Goal: Task Accomplishment & Management: Complete application form

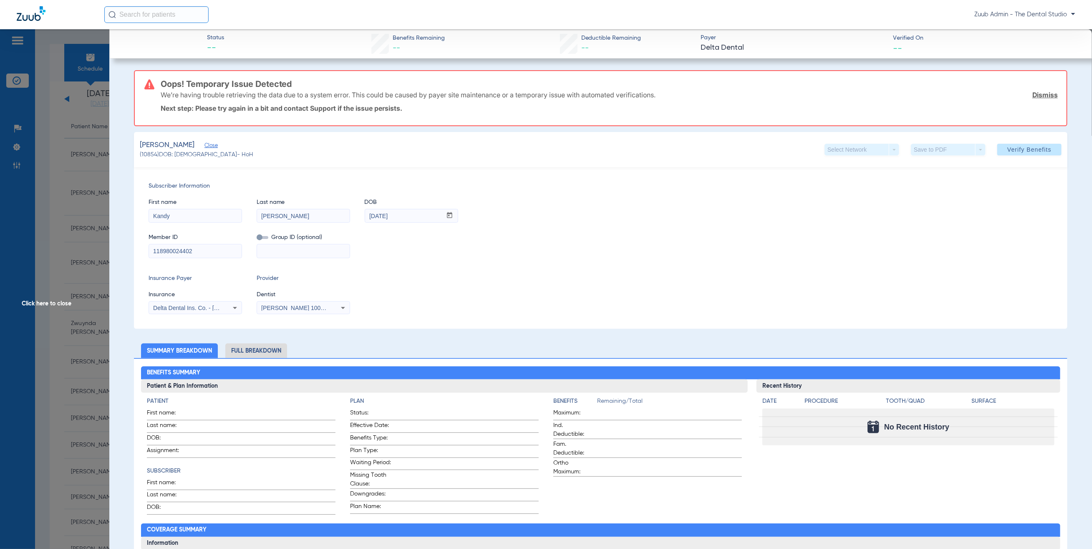
scroll to position [44, 0]
click at [1049, 145] on span at bounding box center [1030, 149] width 64 height 20
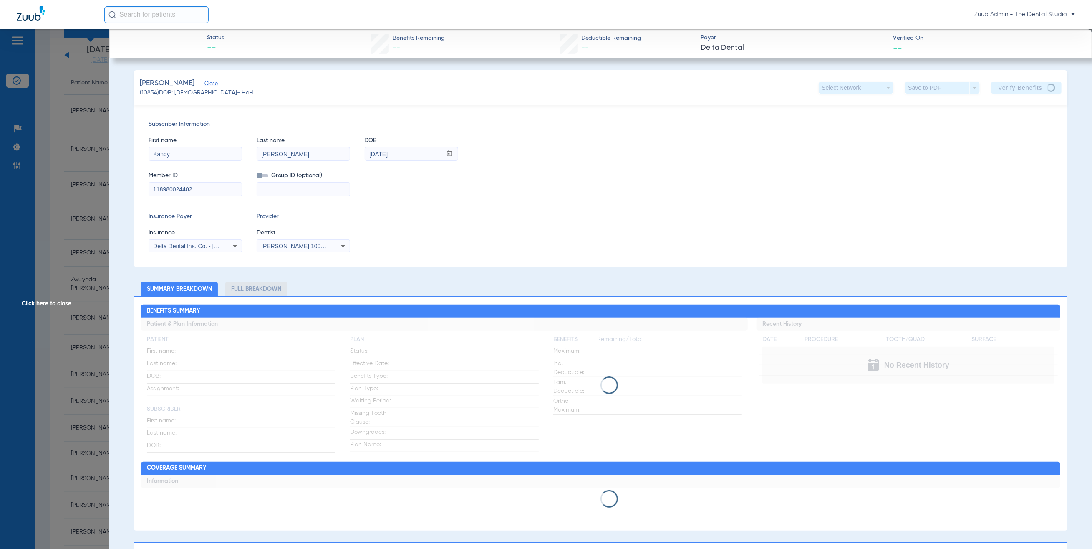
click at [39, 126] on span "Click here to close" at bounding box center [54, 303] width 109 height 549
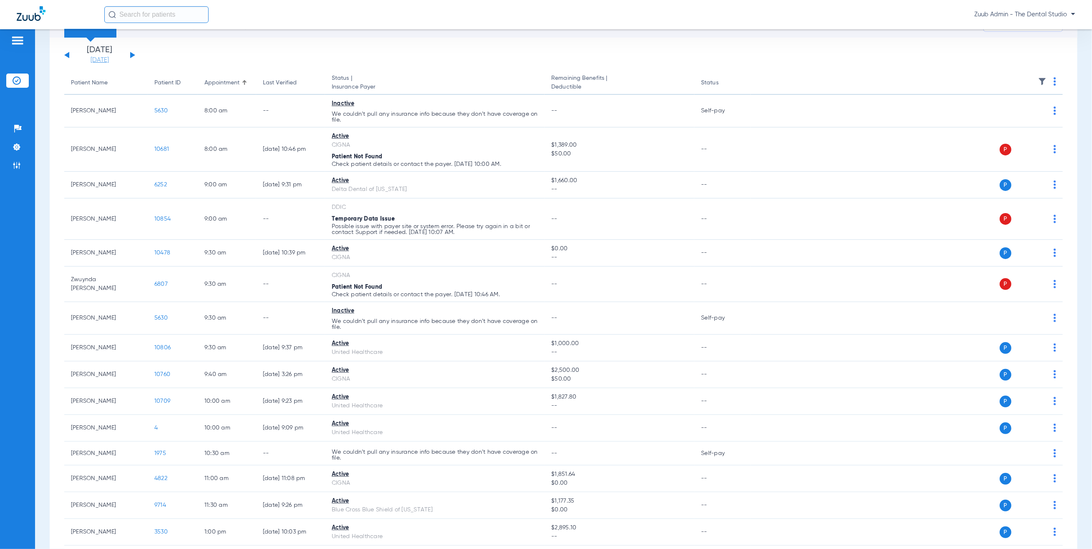
click at [100, 63] on link "[DATE]" at bounding box center [100, 60] width 50 height 8
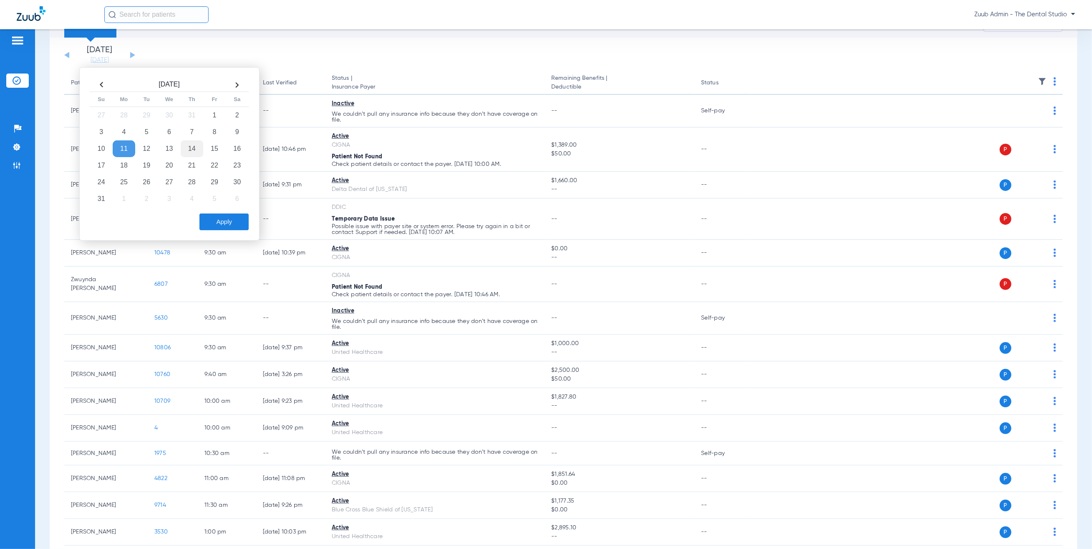
click at [203, 144] on td "14" at bounding box center [192, 148] width 23 height 17
click at [210, 152] on td "15" at bounding box center [214, 148] width 23 height 17
click at [219, 226] on button "Apply" at bounding box center [224, 221] width 49 height 17
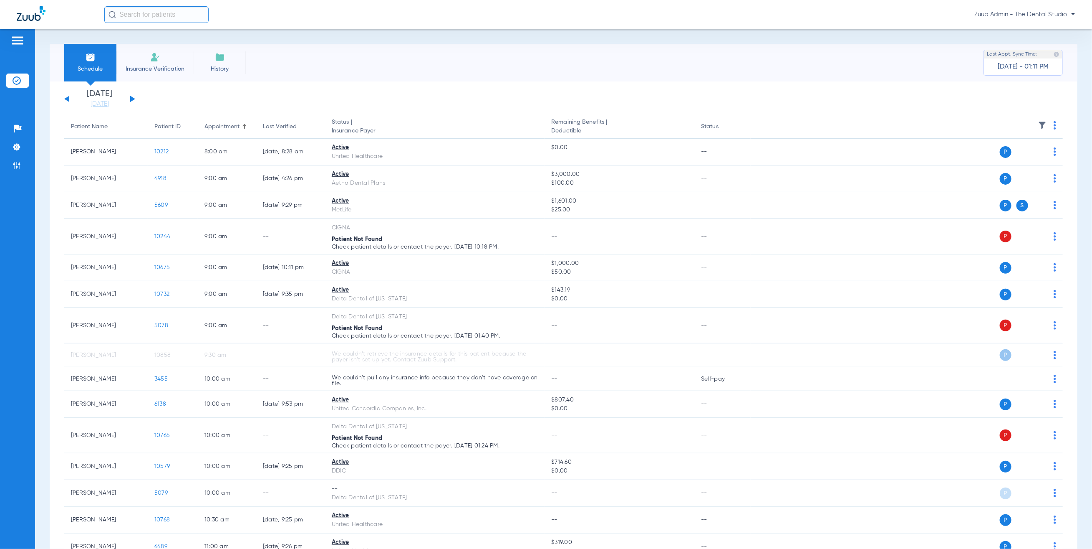
click at [1039, 121] on img at bounding box center [1043, 125] width 8 height 8
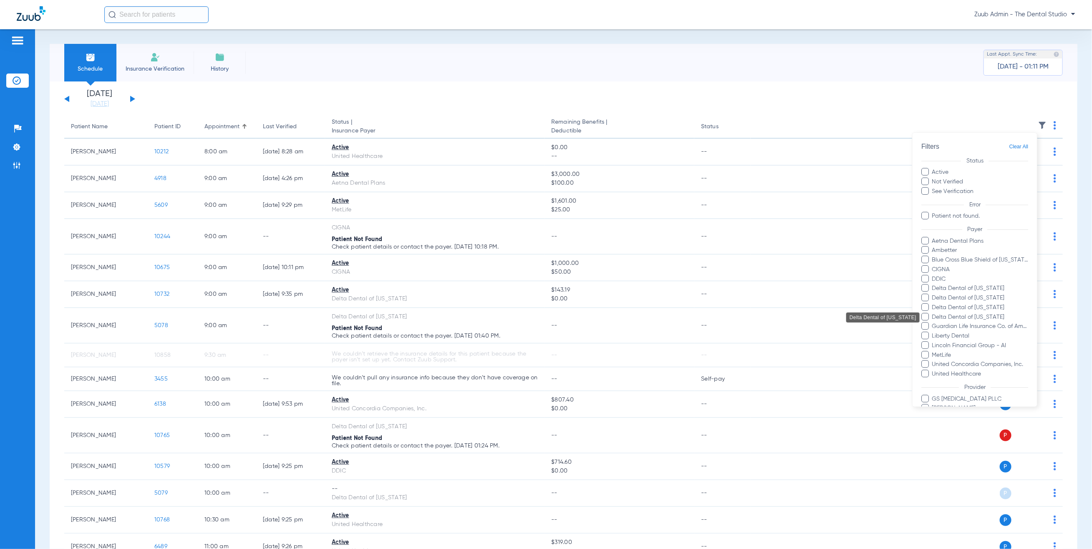
click at [976, 315] on span "Delta Dental of Washington" at bounding box center [980, 317] width 97 height 9
click at [933, 323] on input "Delta Dental of Washington" at bounding box center [933, 323] width 0 height 0
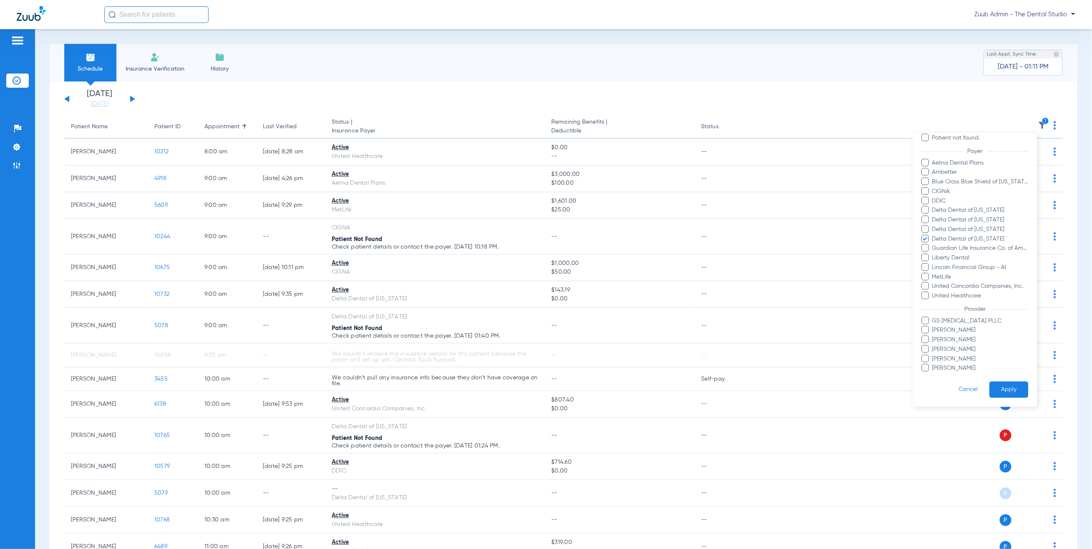
click at [1001, 382] on button "Apply" at bounding box center [1009, 390] width 39 height 16
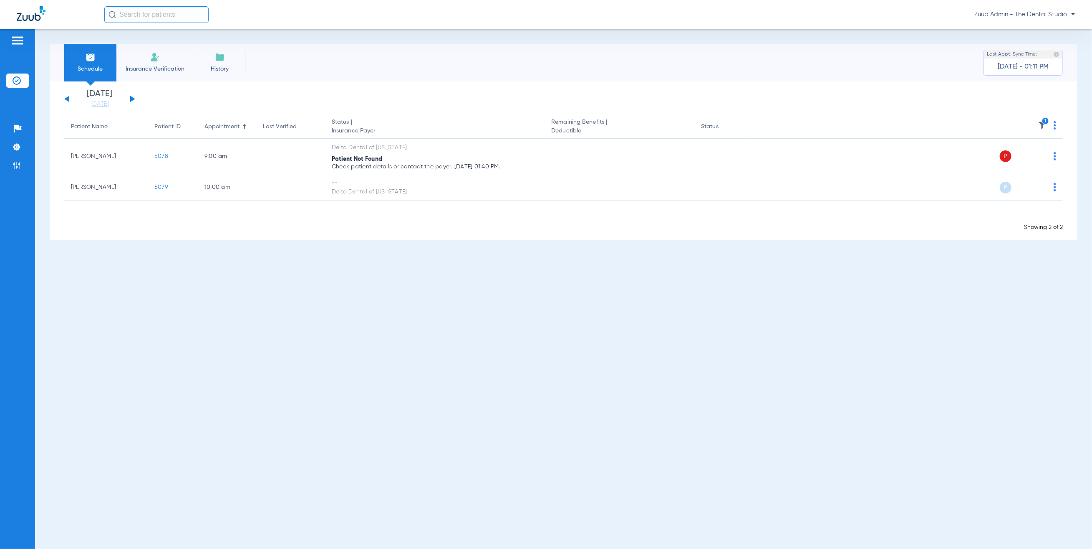
click at [1044, 116] on th "1" at bounding box center [907, 126] width 312 height 23
click at [1045, 124] on img at bounding box center [1043, 125] width 8 height 8
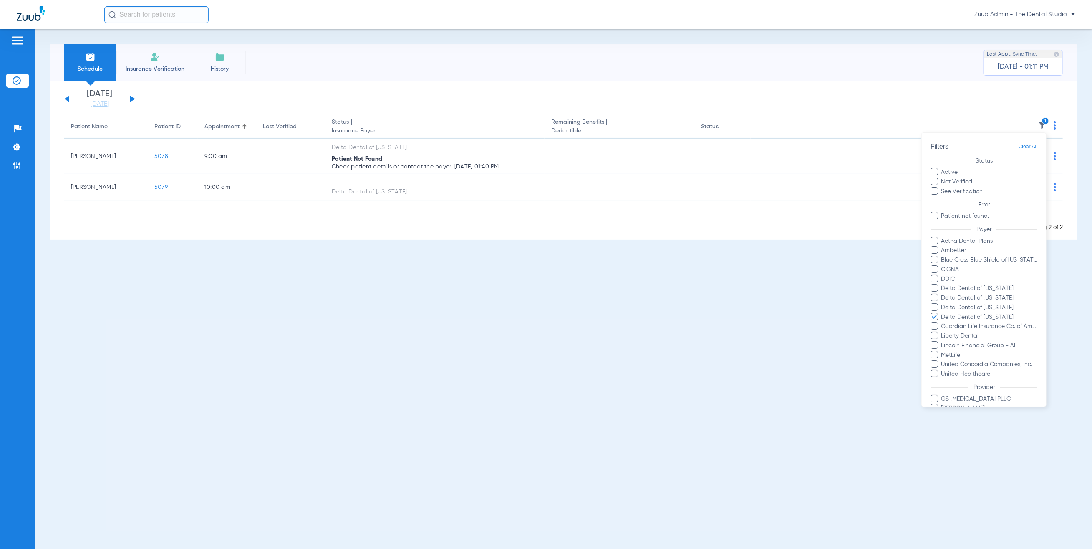
click at [1023, 144] on span "Clear All" at bounding box center [1028, 147] width 19 height 10
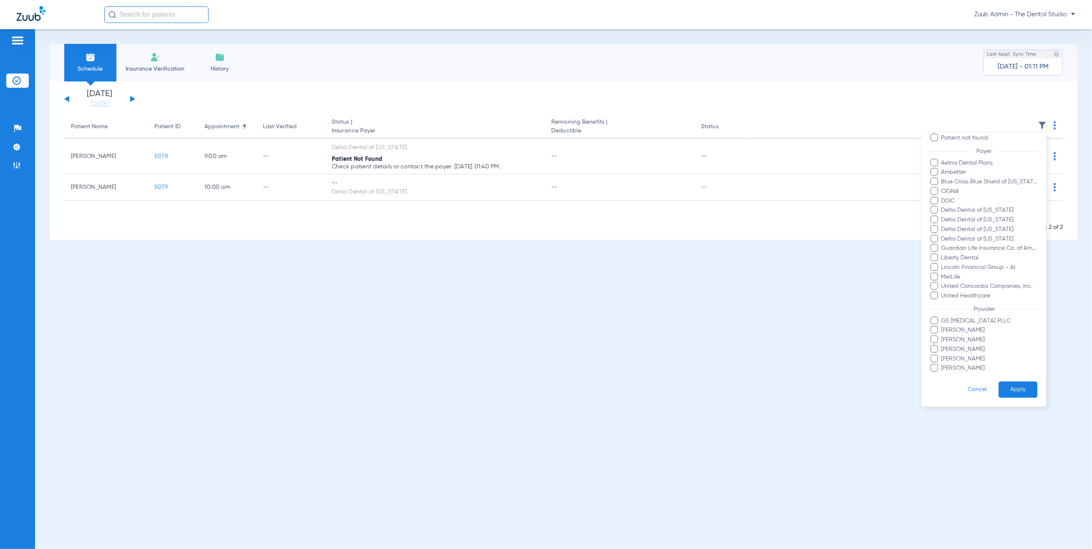
scroll to position [88, 0]
click at [1010, 382] on button "Apply" at bounding box center [1018, 390] width 39 height 16
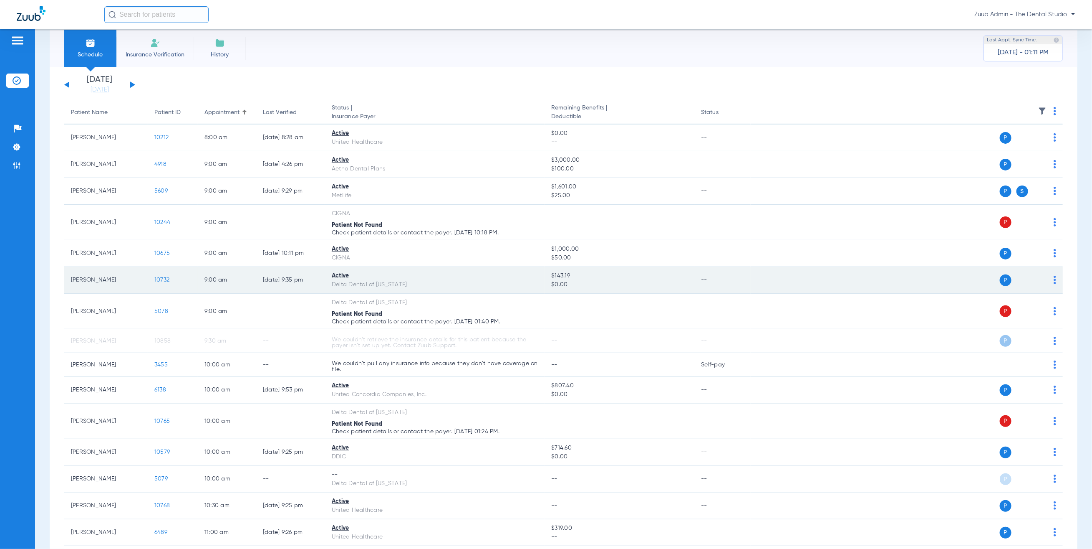
scroll to position [15, 0]
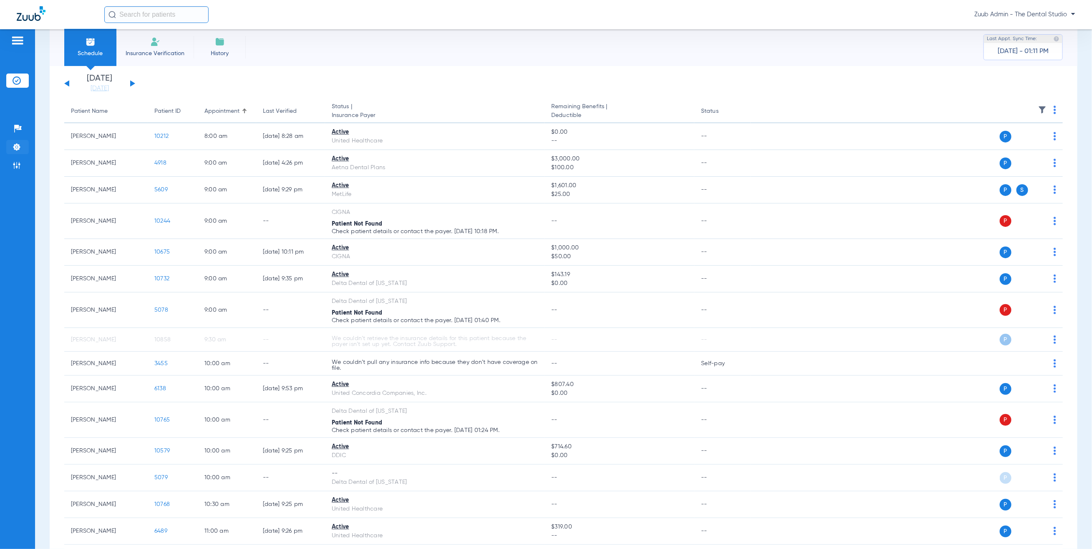
click at [11, 144] on li "Settings" at bounding box center [17, 147] width 23 height 14
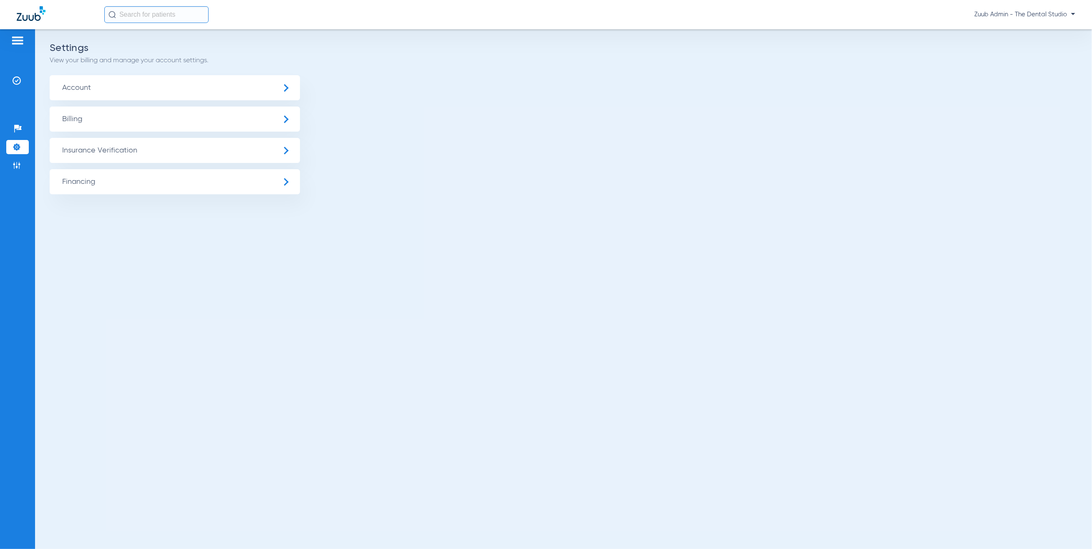
click at [189, 148] on span "Insurance Verification" at bounding box center [175, 150] width 250 height 25
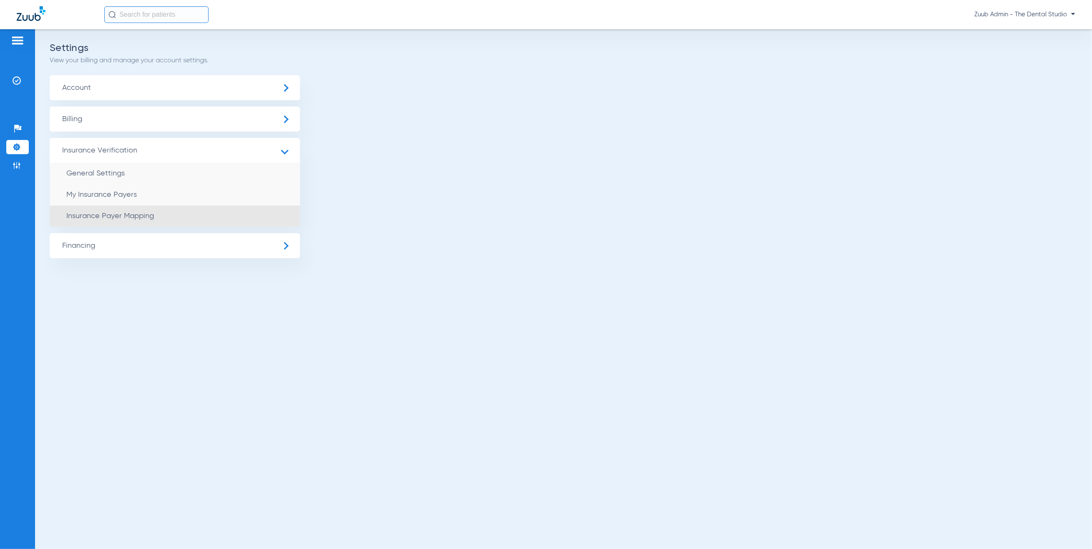
click at [206, 220] on li "Insurance Payer Mapping" at bounding box center [175, 215] width 250 height 21
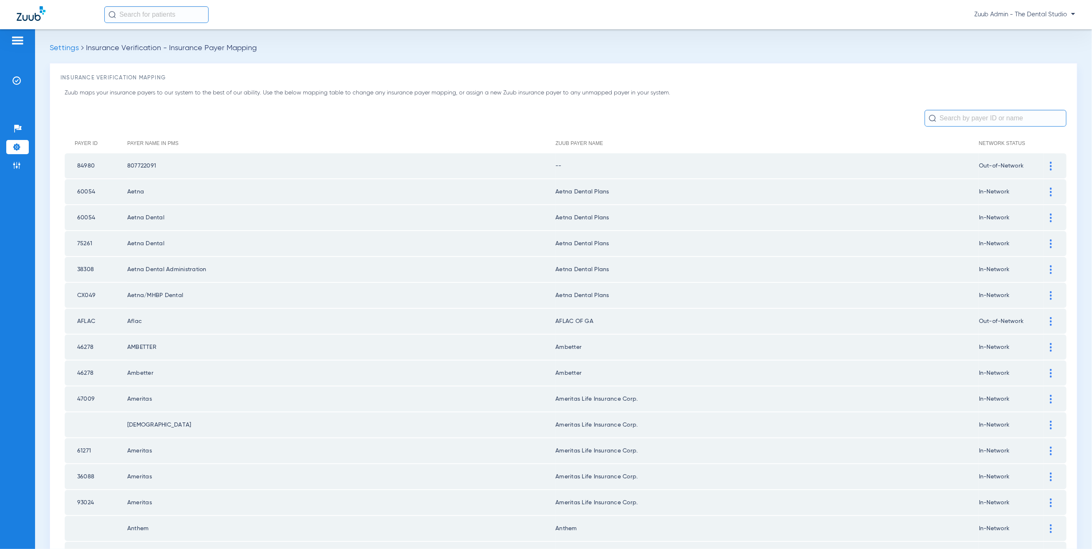
click at [993, 119] on input "text" at bounding box center [996, 118] width 142 height 17
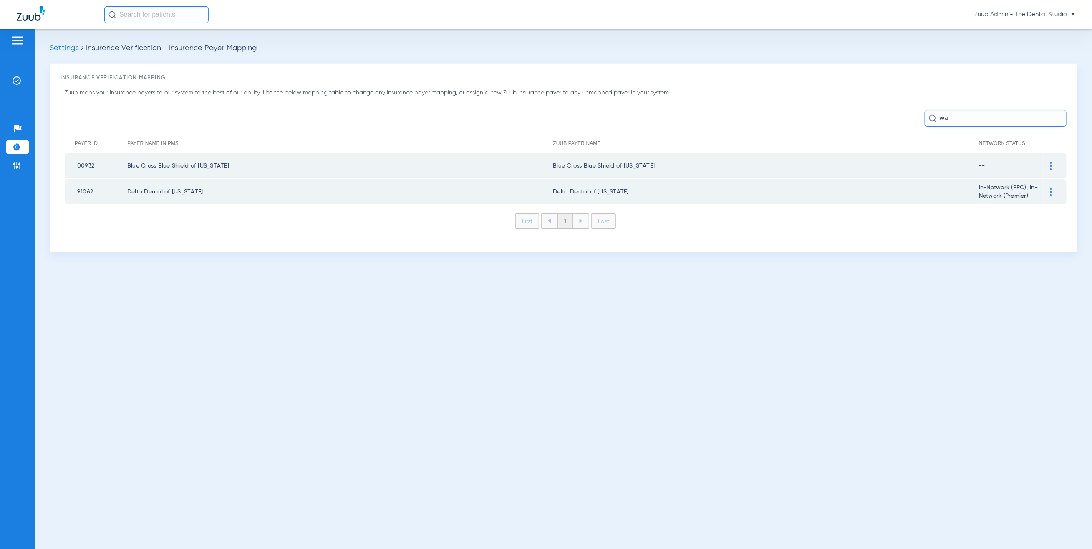
type input "w"
type input "wa"
drag, startPoint x: 25, startPoint y: 75, endPoint x: 36, endPoint y: 77, distance: 10.7
click at [25, 75] on li "Insurance Verification" at bounding box center [17, 80] width 23 height 14
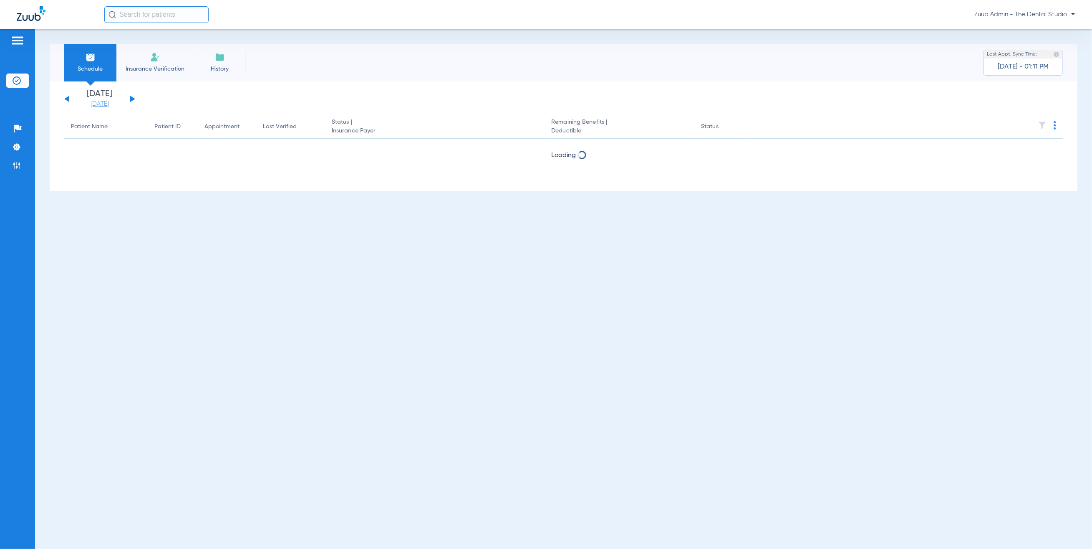
drag, startPoint x: 102, startPoint y: 101, endPoint x: 115, endPoint y: 104, distance: 13.3
click at [101, 101] on link "[DATE]" at bounding box center [100, 104] width 50 height 8
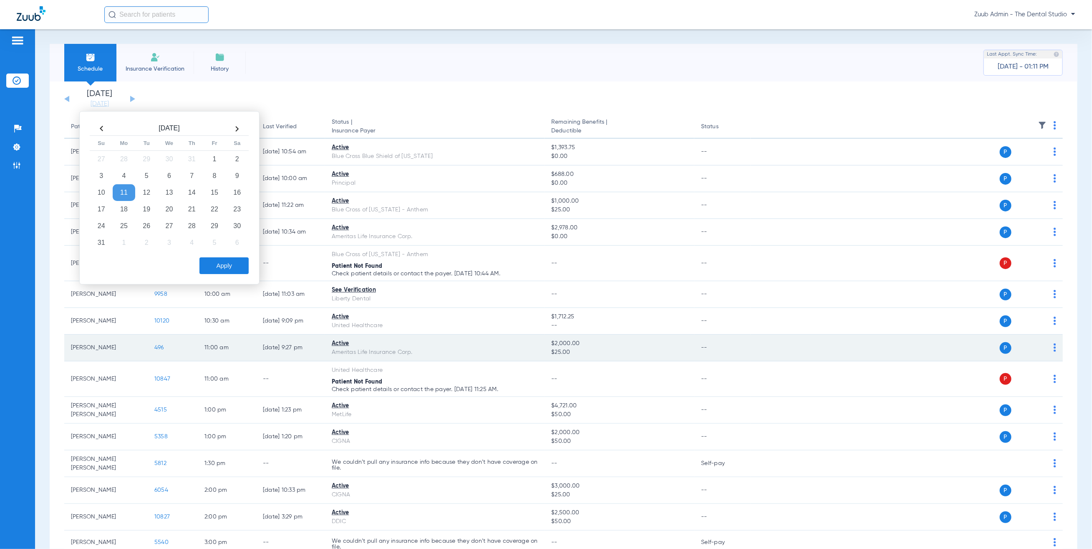
drag, startPoint x: 213, startPoint y: 192, endPoint x: 229, endPoint y: 339, distance: 147.8
click at [212, 190] on td "15" at bounding box center [214, 192] width 23 height 17
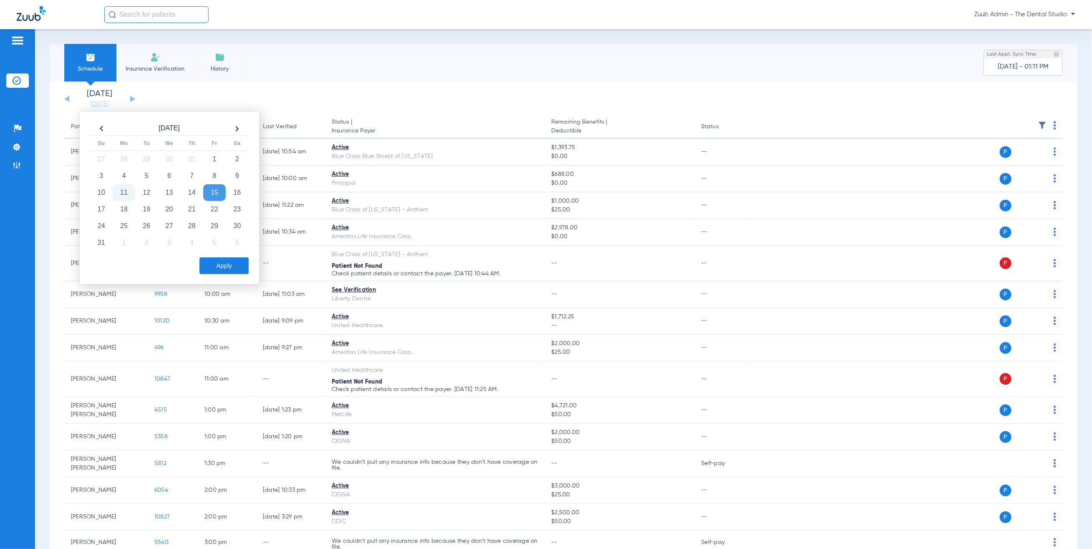
click at [228, 273] on button "Apply" at bounding box center [224, 265] width 49 height 17
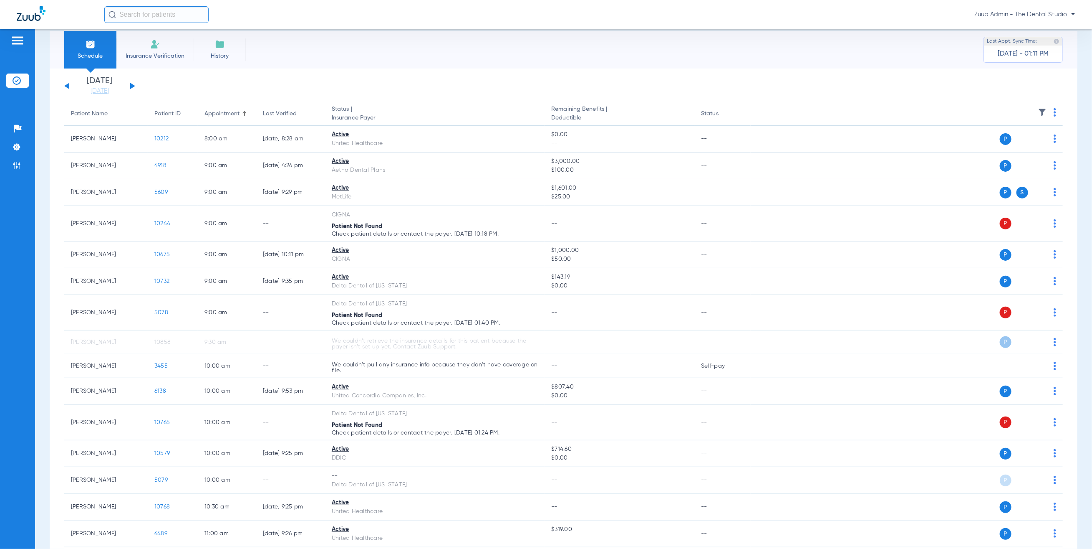
scroll to position [55, 0]
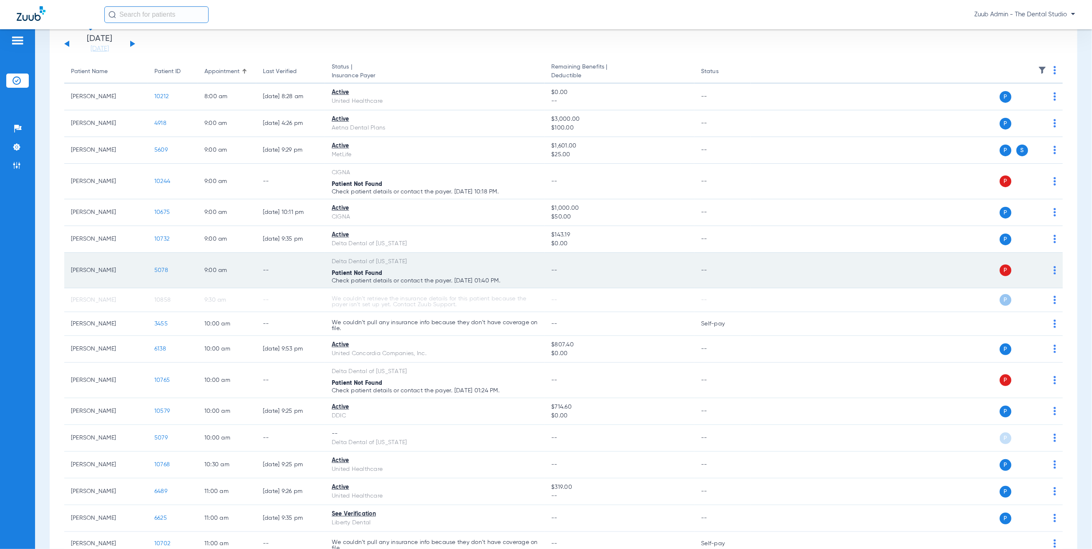
click at [165, 270] on span "5078" at bounding box center [161, 270] width 14 height 6
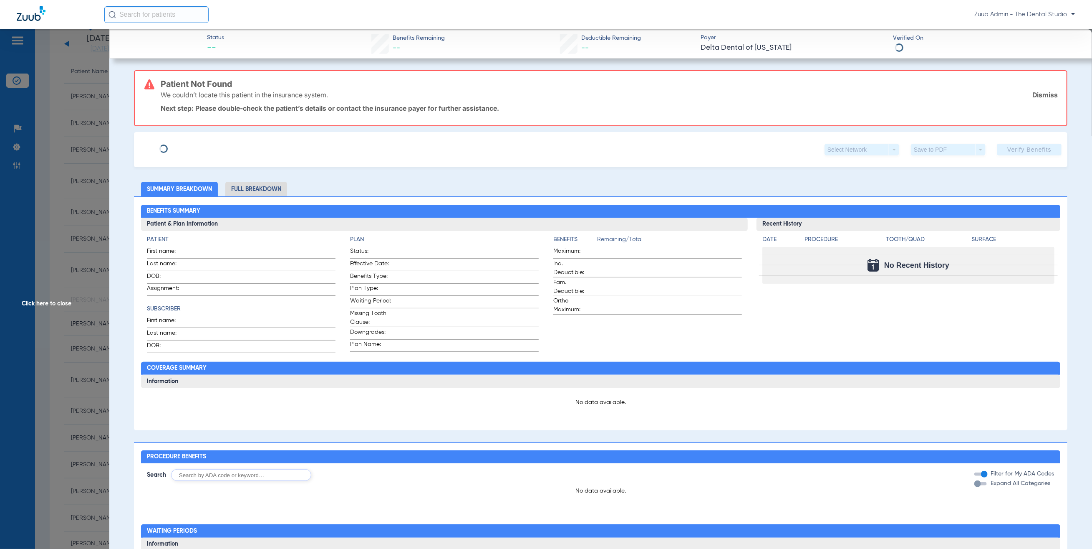
type input "Maria alejandra"
type input "Ramirez"
type input "12/11/1985"
type input "965068919"
type input "0901314000"
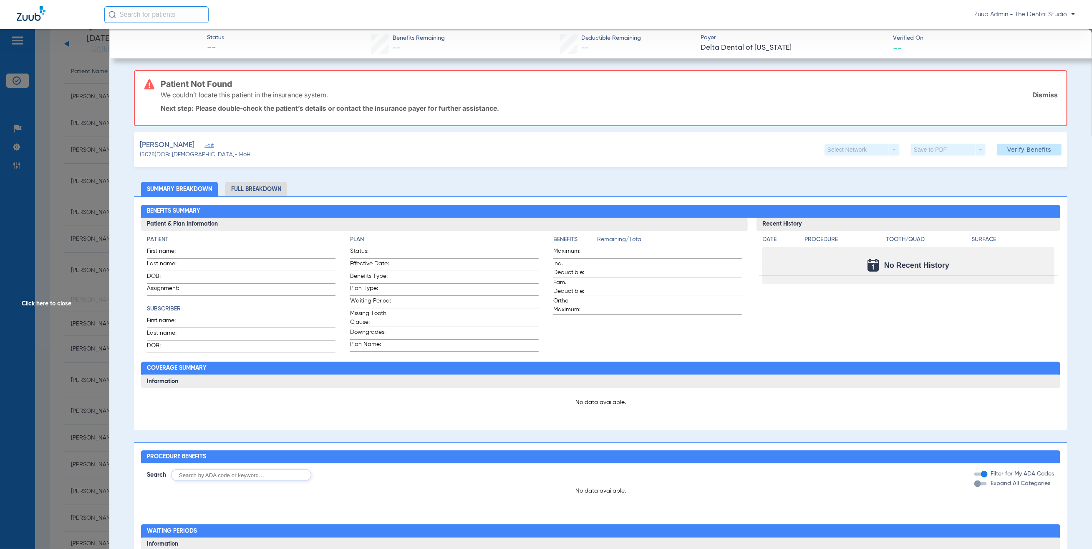
click at [212, 142] on span "Edit" at bounding box center [209, 146] width 8 height 8
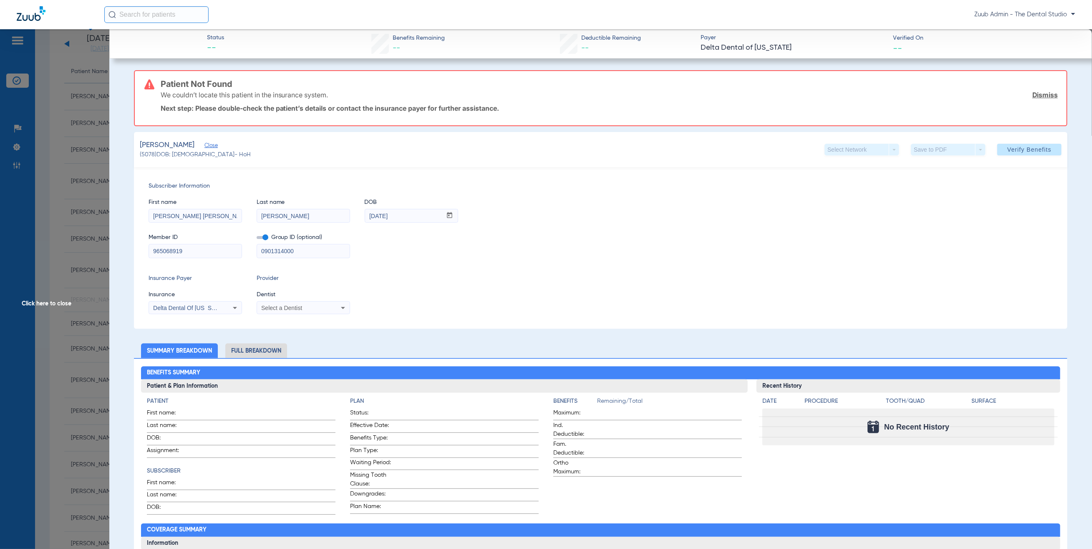
drag, startPoint x: 169, startPoint y: 216, endPoint x: 246, endPoint y: 223, distance: 77.1
click at [246, 223] on div "First name Maria alejandra Last name Ramirez DOB mm / dd / yyyy 12/11/1985 Memb…" at bounding box center [601, 224] width 905 height 68
type input "Maria"
click at [283, 292] on span "Dentist" at bounding box center [304, 294] width 94 height 9
click at [293, 299] on app-form-autocomplete "Dentist Select a Dentist" at bounding box center [304, 302] width 94 height 24
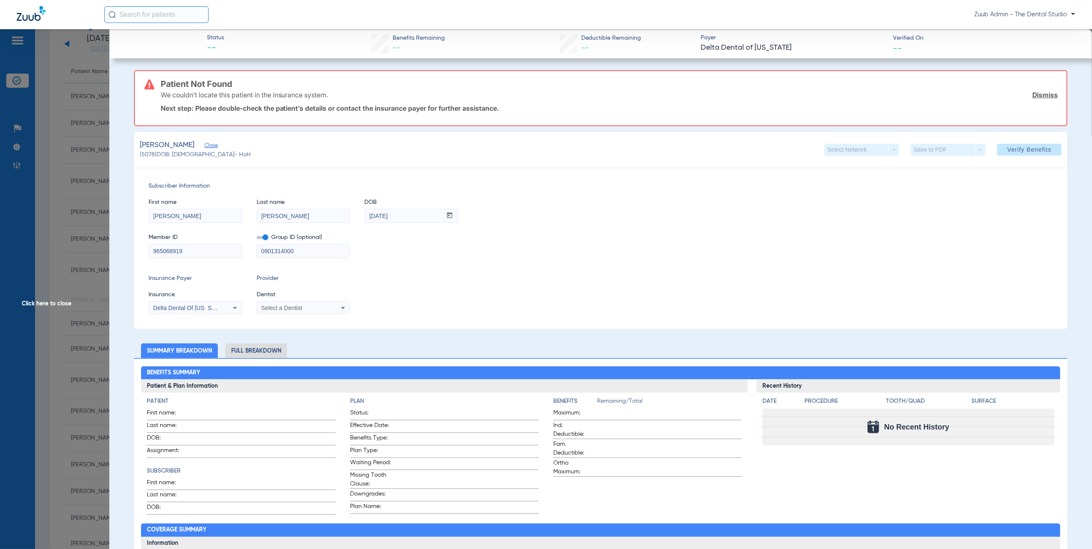
click at [294, 310] on div "Select a Dentist" at bounding box center [303, 308] width 93 height 10
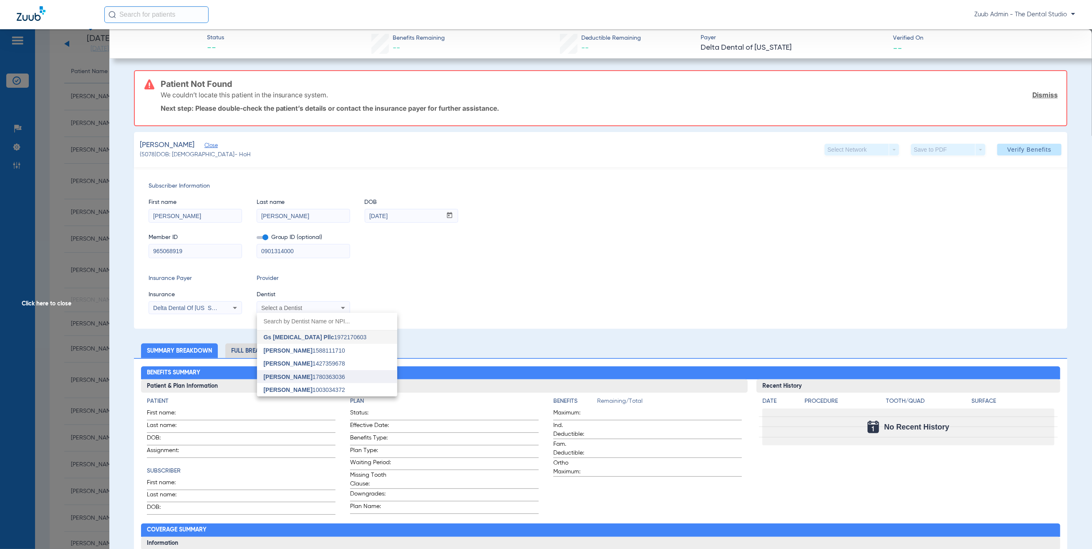
click at [321, 375] on span "Yahiled Garza 1780363036" at bounding box center [304, 377] width 81 height 6
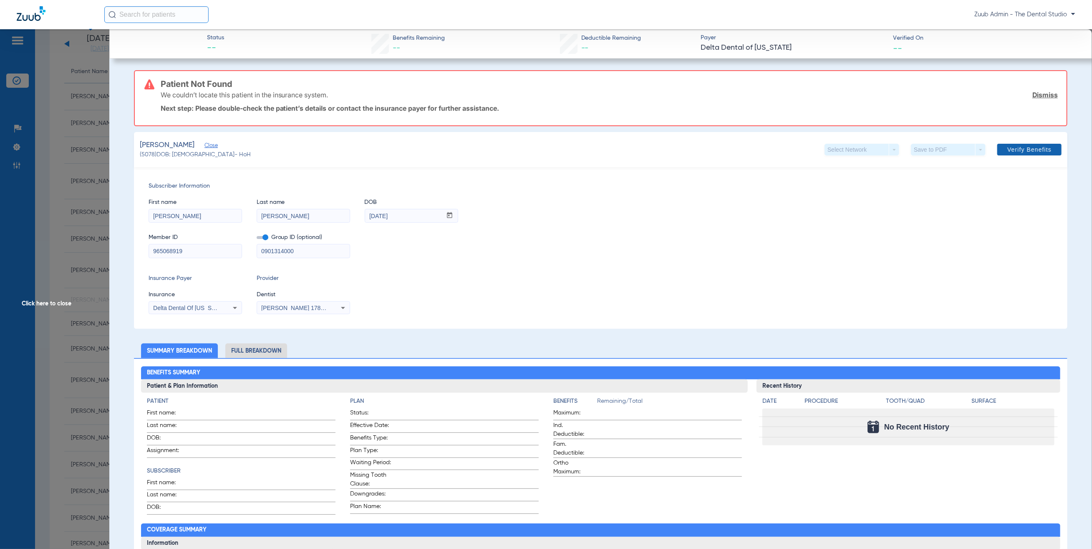
click at [1004, 142] on span at bounding box center [1030, 149] width 64 height 20
click at [645, 238] on div "Member ID 965068919 Group ID (optional) 0901314000" at bounding box center [601, 241] width 905 height 32
click at [297, 313] on div "Subscriber Information First name Maria Last name Ramirez DOB mm / dd / yyyy 12…" at bounding box center [601, 248] width 934 height 162
click at [297, 308] on span "Yahiled Garza 1780363036" at bounding box center [302, 307] width 82 height 7
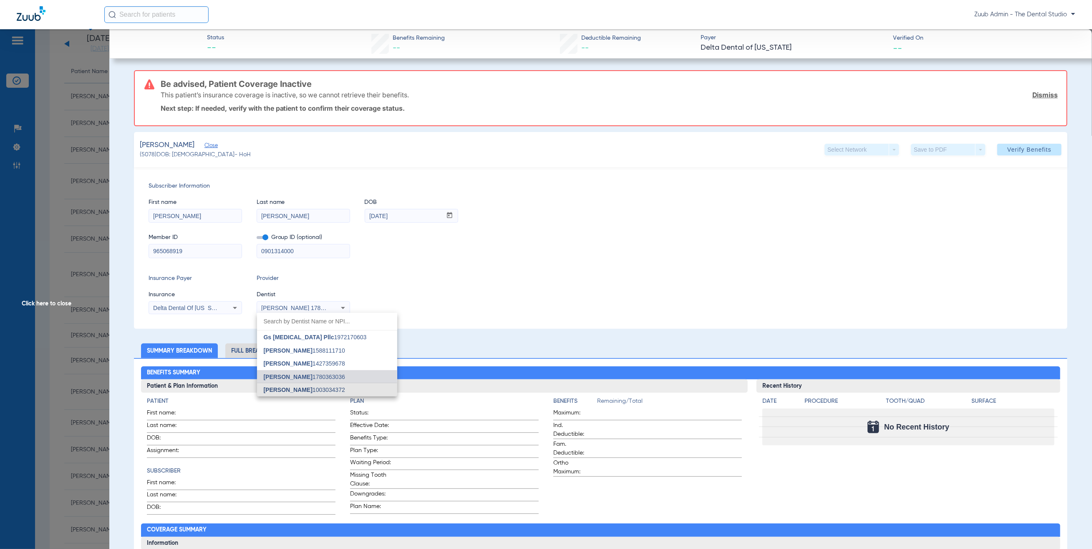
drag, startPoint x: 328, startPoint y: 384, endPoint x: 610, endPoint y: 191, distance: 342.3
click at [327, 384] on mat-option "Jessica Baez 1003034372" at bounding box center [327, 389] width 140 height 13
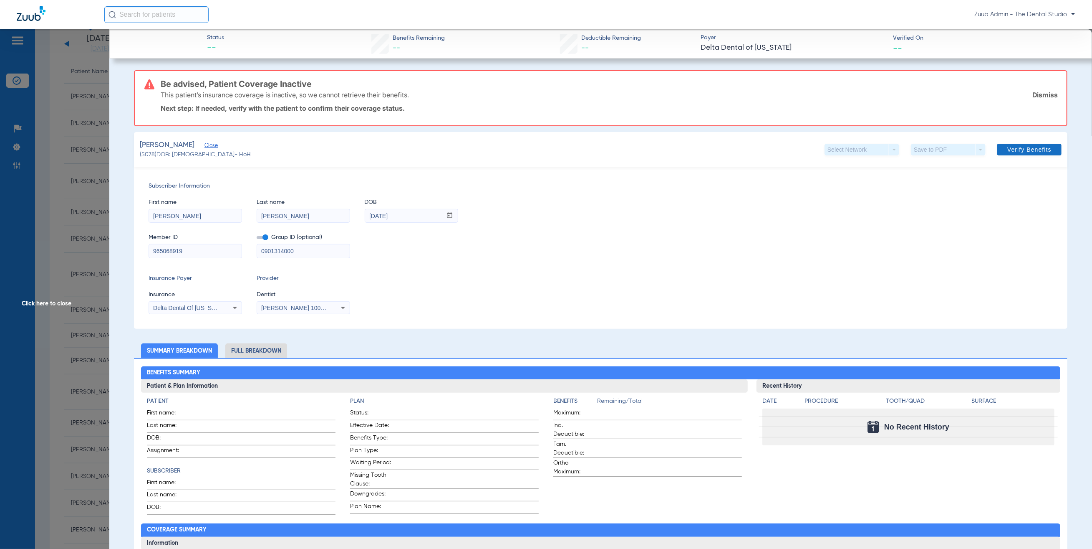
click at [1015, 146] on span "Verify Benefits" at bounding box center [1030, 149] width 44 height 7
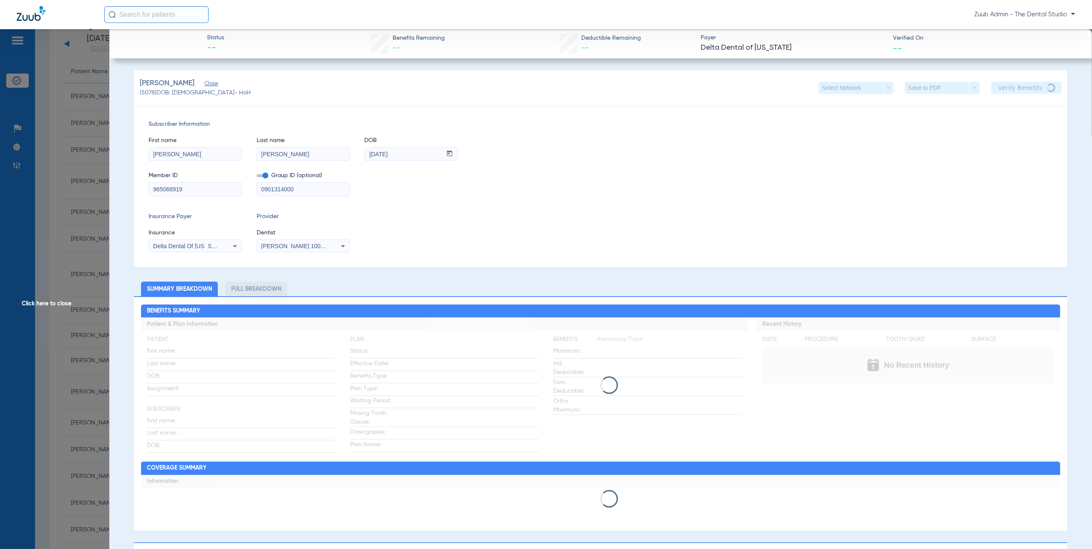
click at [738, 232] on div "Insurance Payer Insurance Delta Dental Of Washington Provider Dentist Jessica B…" at bounding box center [601, 232] width 905 height 40
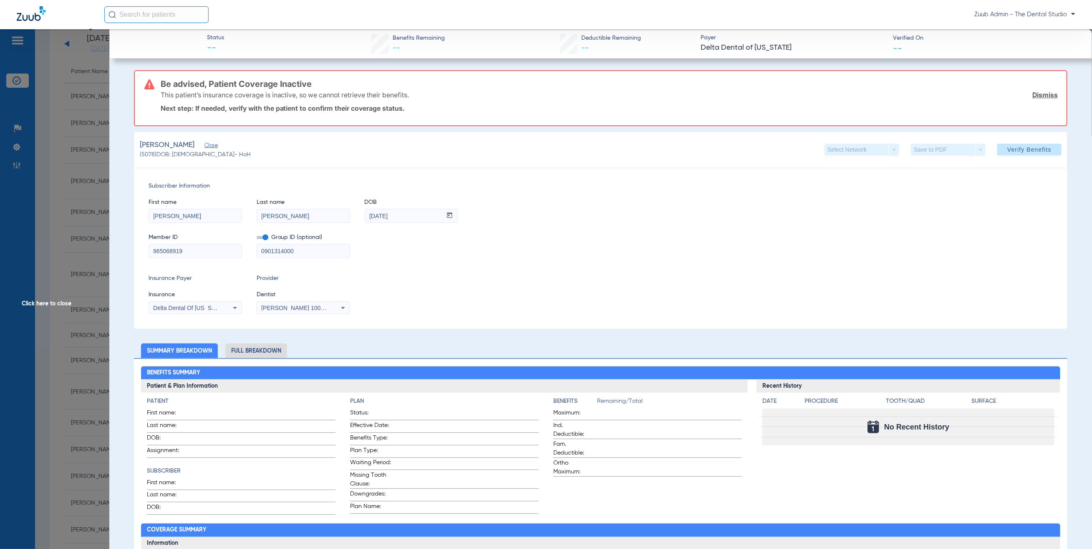
click at [265, 236] on span at bounding box center [263, 237] width 12 height 3
click at [257, 239] on input "checkbox" at bounding box center [257, 239] width 0 height 0
click at [301, 310] on div "Jessica Baez 1003034372" at bounding box center [294, 308] width 67 height 6
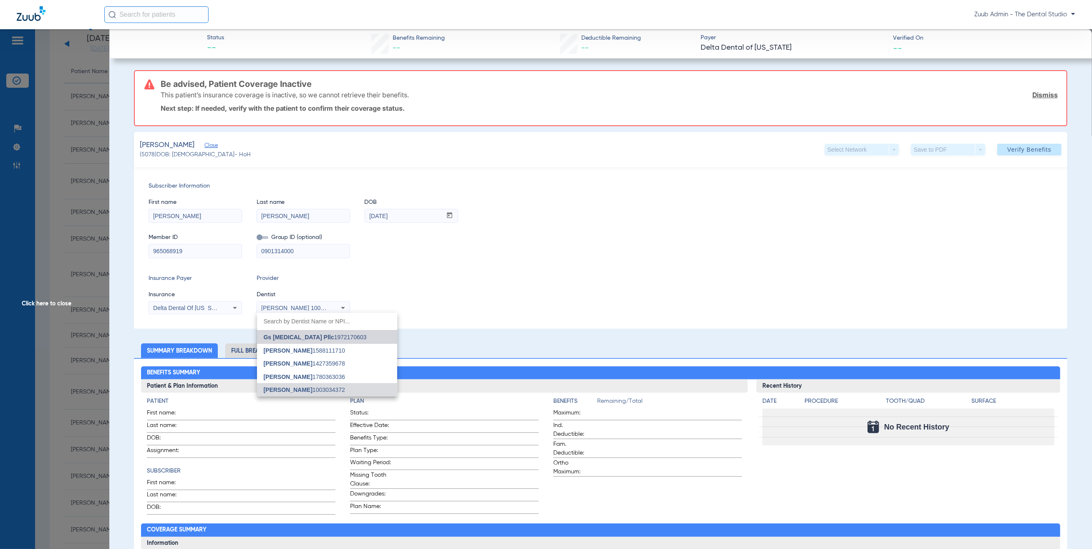
click at [320, 336] on span "Gs Prosthodontics Pllc" at bounding box center [299, 337] width 71 height 7
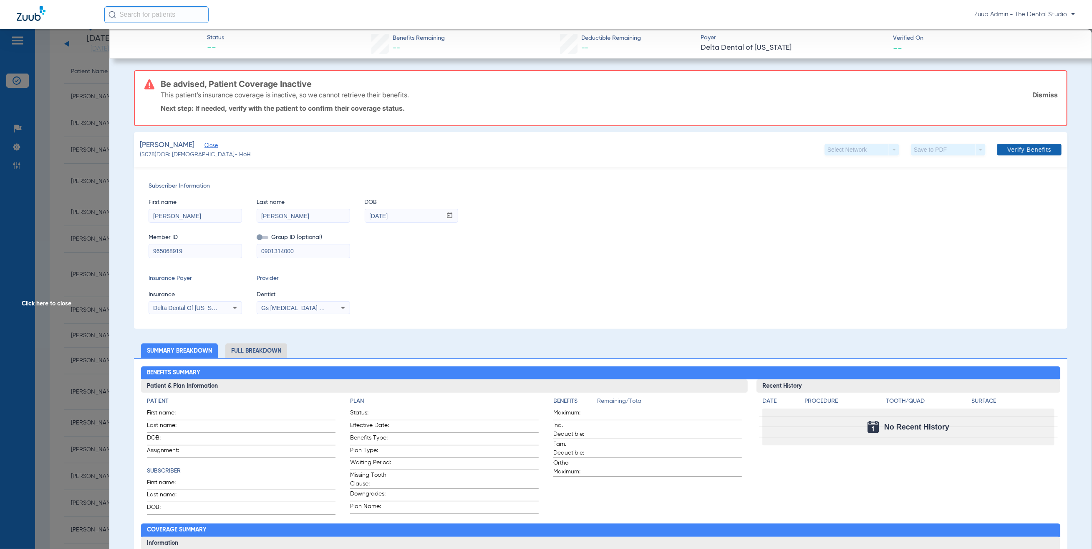
click at [1011, 140] on span at bounding box center [1030, 149] width 64 height 20
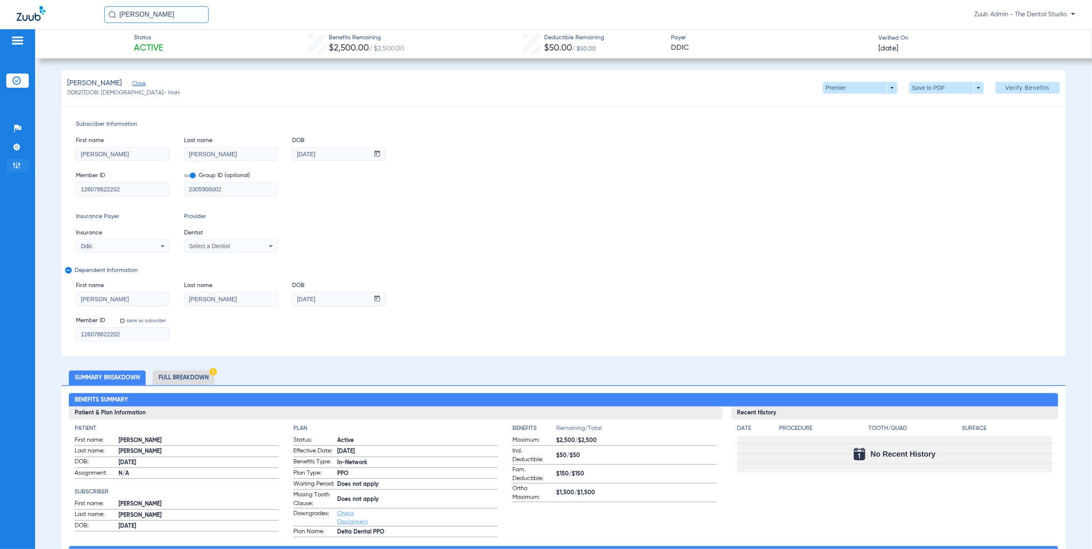
click at [16, 161] on img at bounding box center [17, 165] width 8 height 8
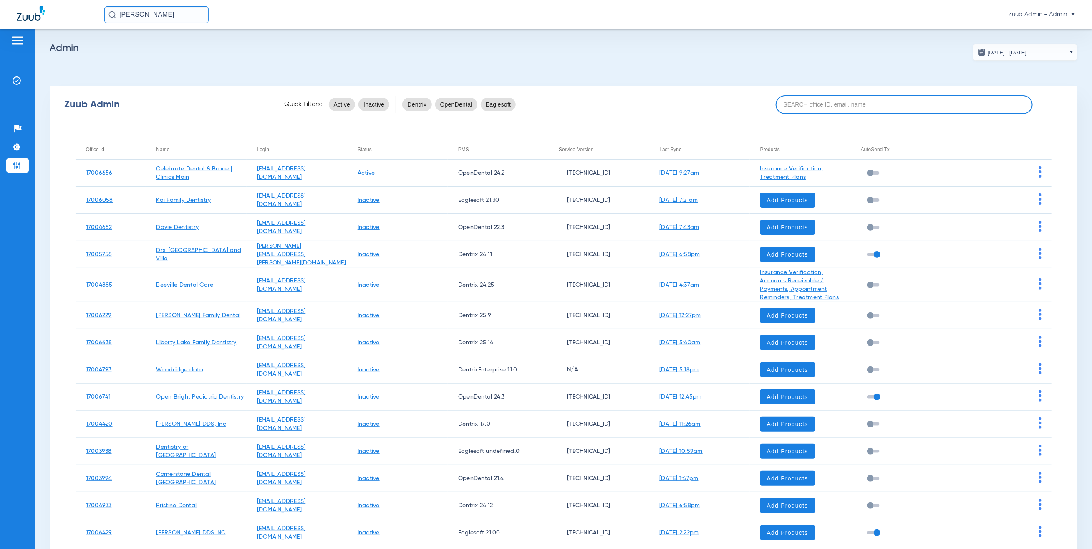
click at [850, 109] on input at bounding box center [904, 104] width 257 height 19
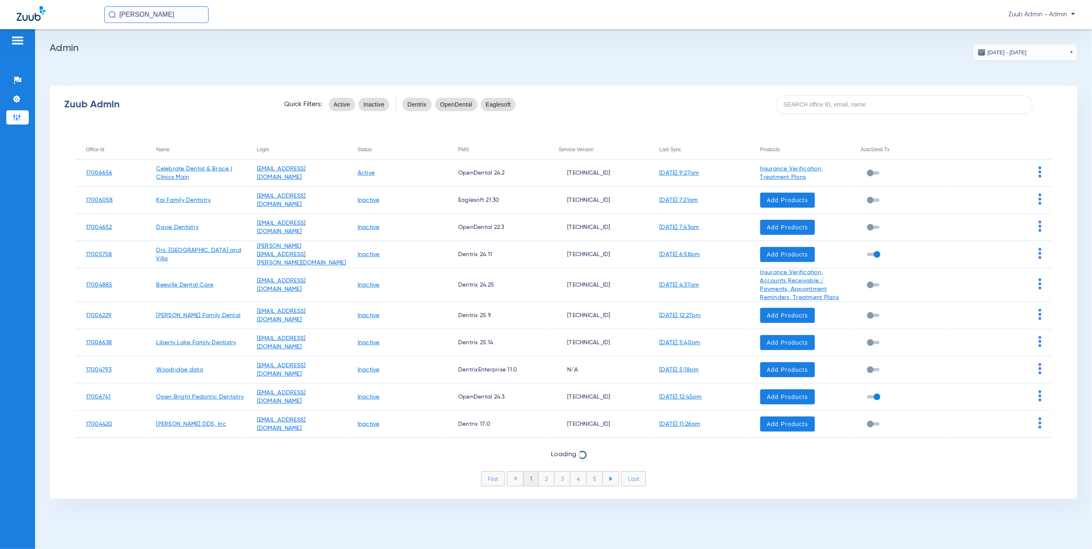
paste input "17007212"
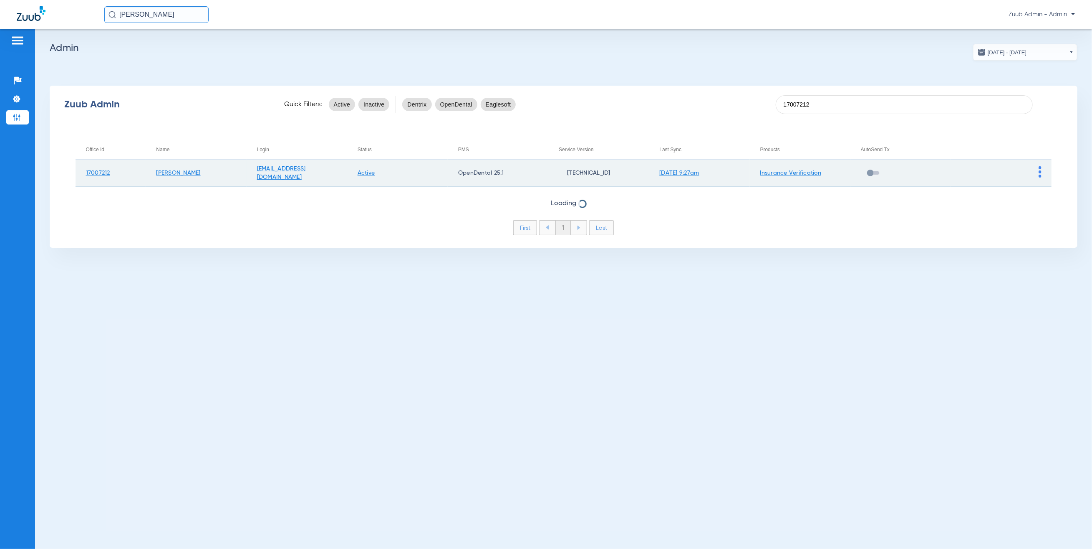
type input "17007212"
click at [1040, 171] on img at bounding box center [1040, 171] width 3 height 11
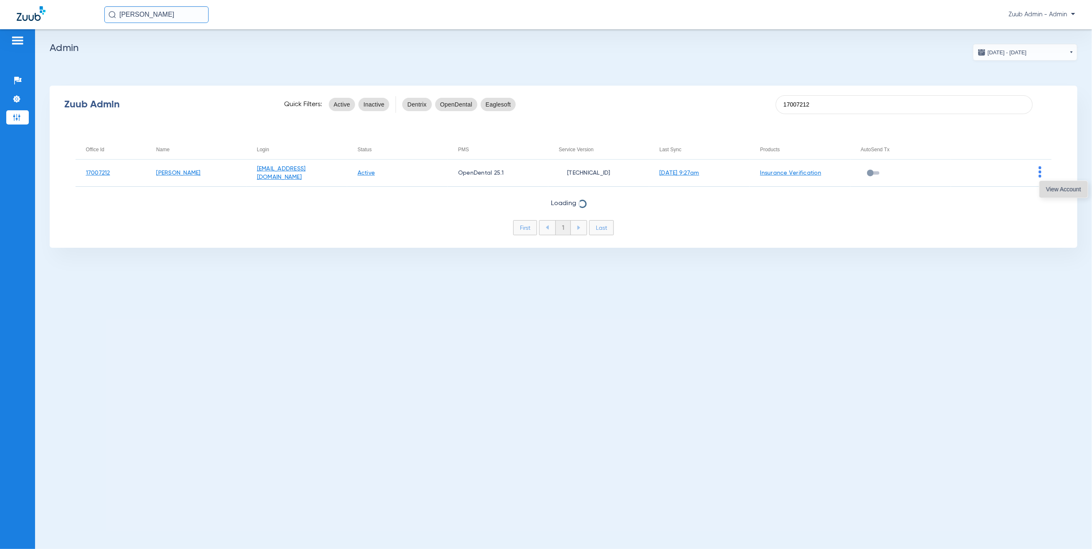
click at [1052, 186] on span "View Account" at bounding box center [1064, 189] width 35 height 6
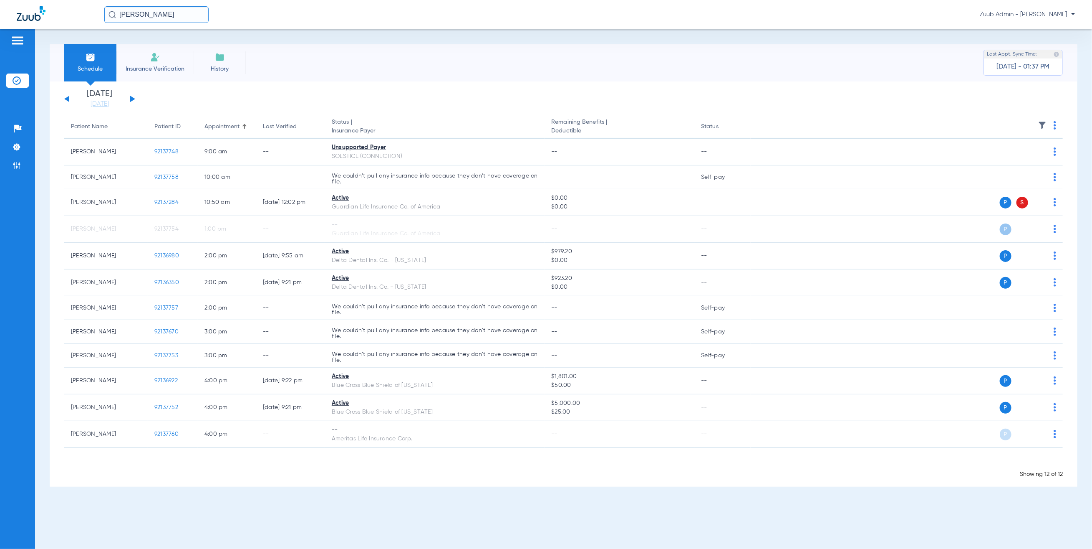
click at [149, 47] on li "Insurance Verification" at bounding box center [154, 63] width 77 height 38
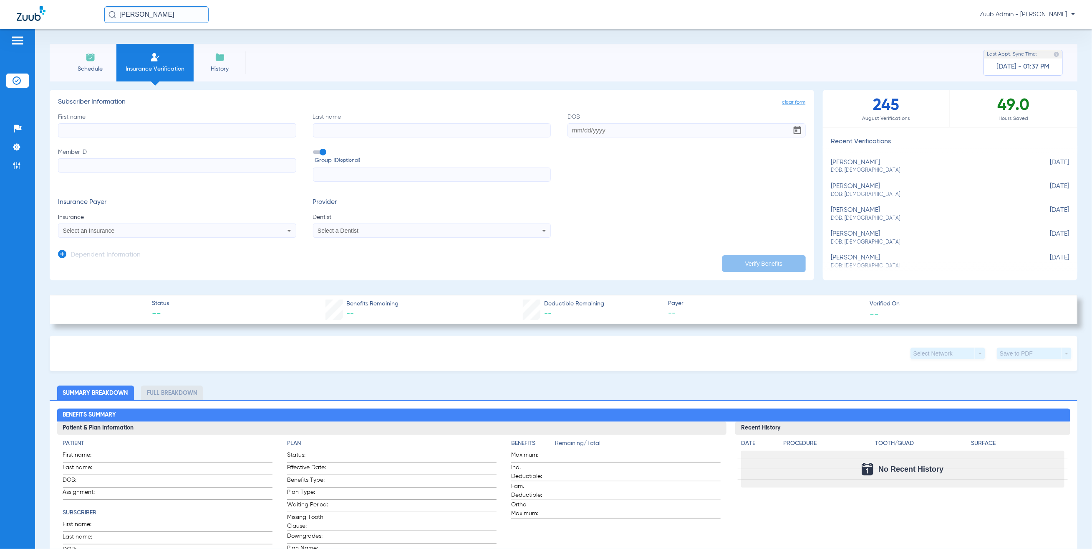
click at [372, 232] on div "Select a Dentist" at bounding box center [409, 231] width 183 height 6
click at [19, 167] on div at bounding box center [546, 274] width 1092 height 549
drag, startPoint x: 17, startPoint y: 174, endPoint x: 18, endPoint y: 168, distance: 5.9
click at [18, 171] on ul "Help Center Settings Admin" at bounding box center [17, 150] width 23 height 59
click at [20, 165] on img at bounding box center [17, 165] width 8 height 8
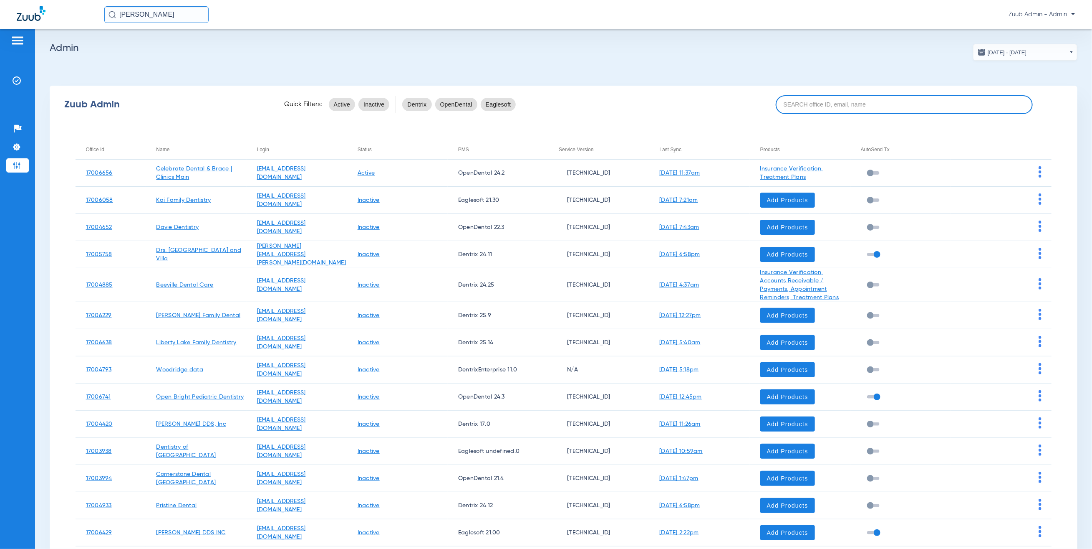
click at [798, 97] on input at bounding box center [904, 104] width 257 height 19
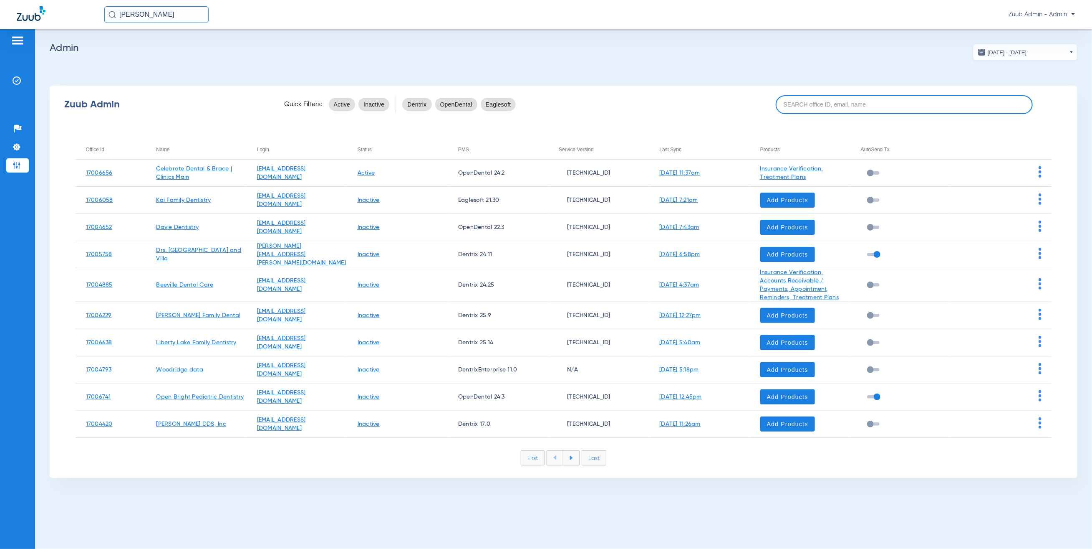
paste input "17007212"
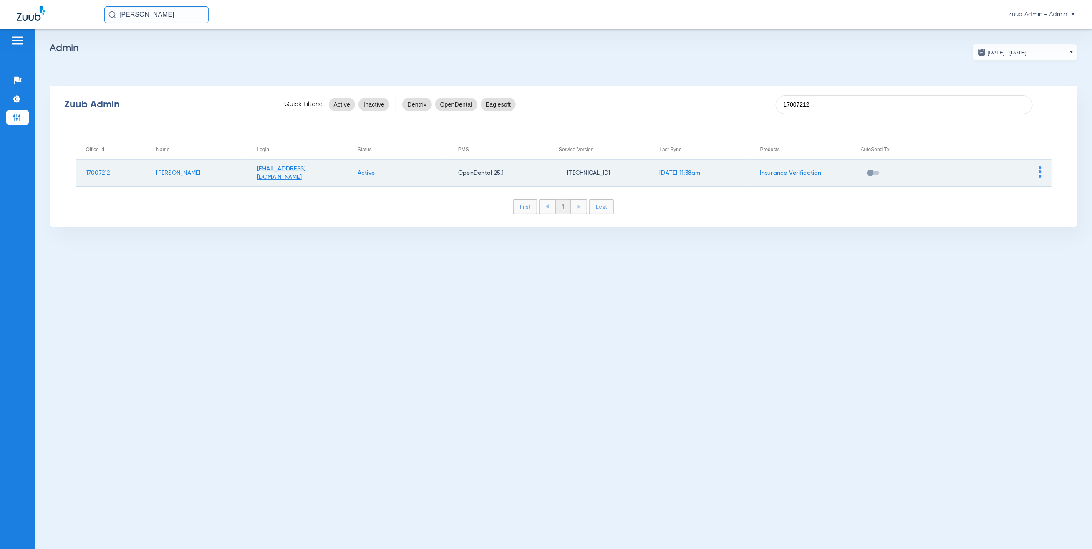
type input "17007212"
click at [671, 168] on td "[DATE] 11:38am" at bounding box center [700, 172] width 101 height 27
click at [673, 171] on link "[DATE] 11:38am" at bounding box center [680, 173] width 41 height 6
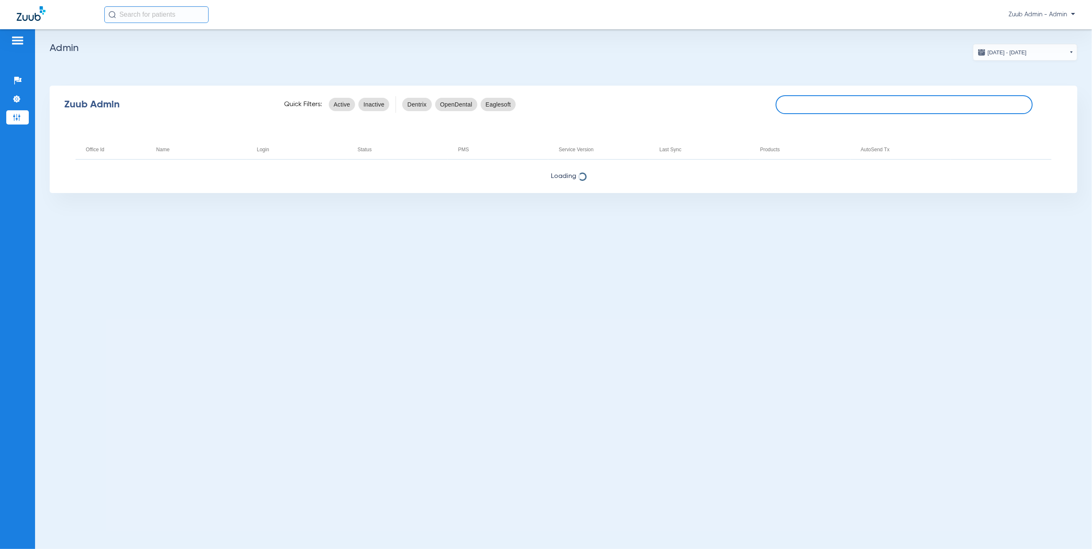
click at [897, 109] on input at bounding box center [904, 104] width 257 height 19
type input "b"
paste input "17007221"
type input "17007221"
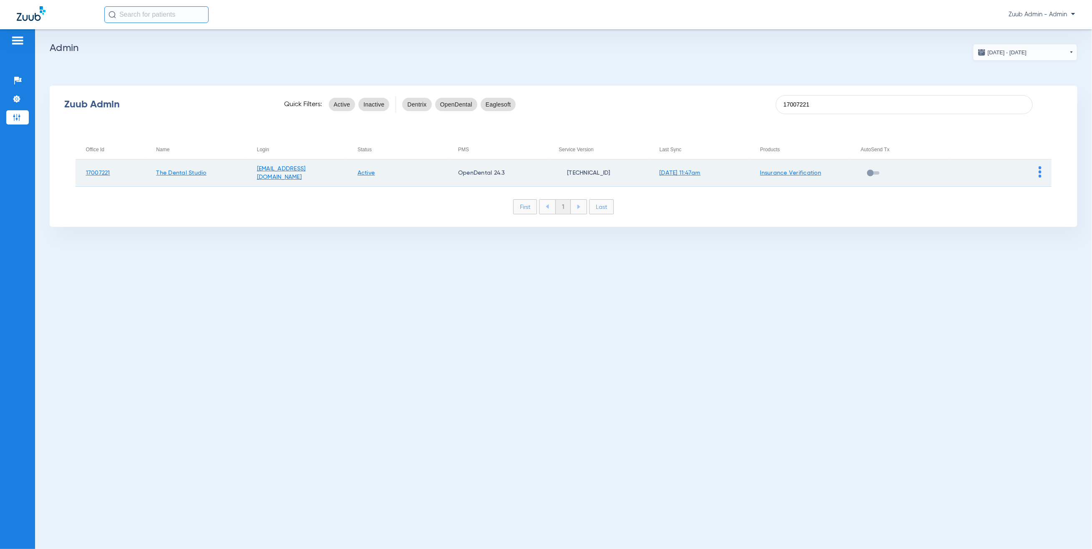
click at [1041, 170] on img at bounding box center [1040, 171] width 3 height 11
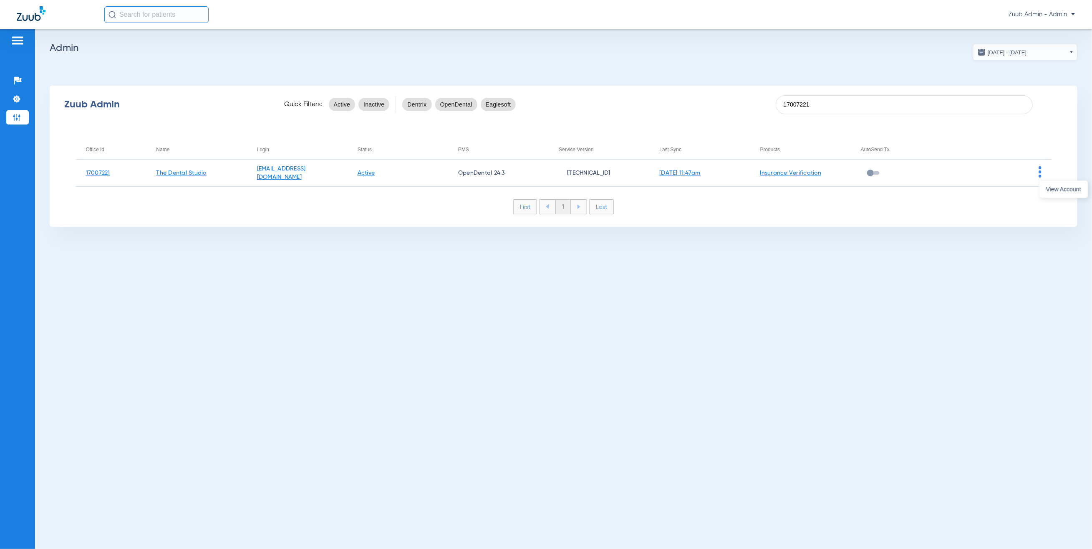
click at [1064, 202] on div at bounding box center [546, 274] width 1092 height 549
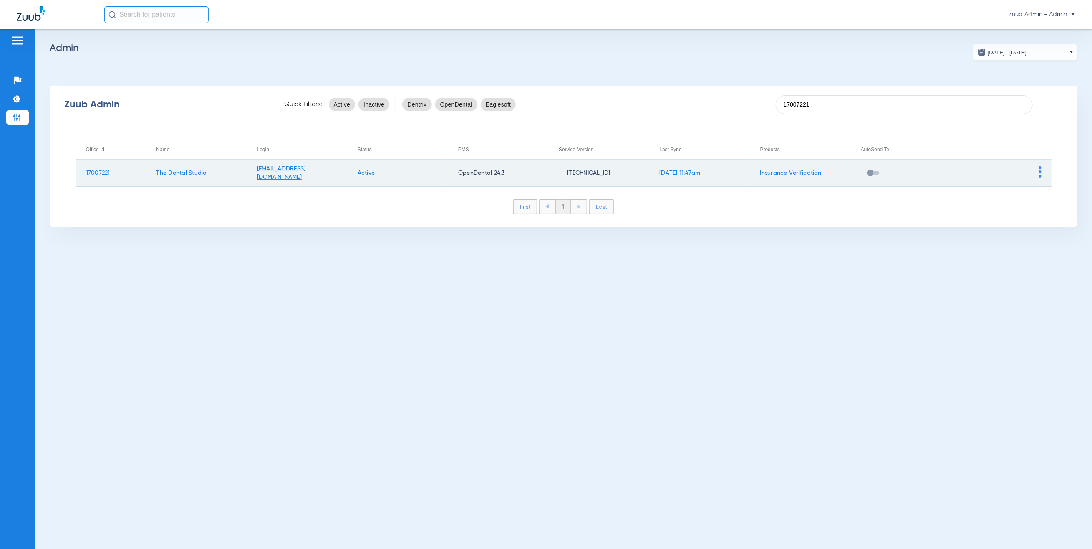
click at [1040, 168] on img at bounding box center [1040, 171] width 3 height 11
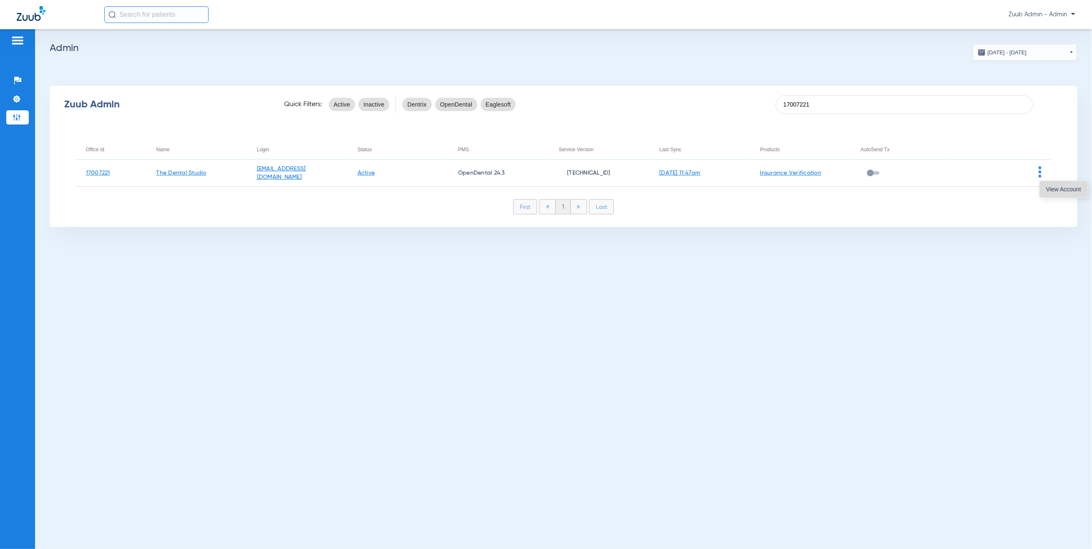
click at [1049, 192] on span "View Account" at bounding box center [1064, 189] width 35 height 6
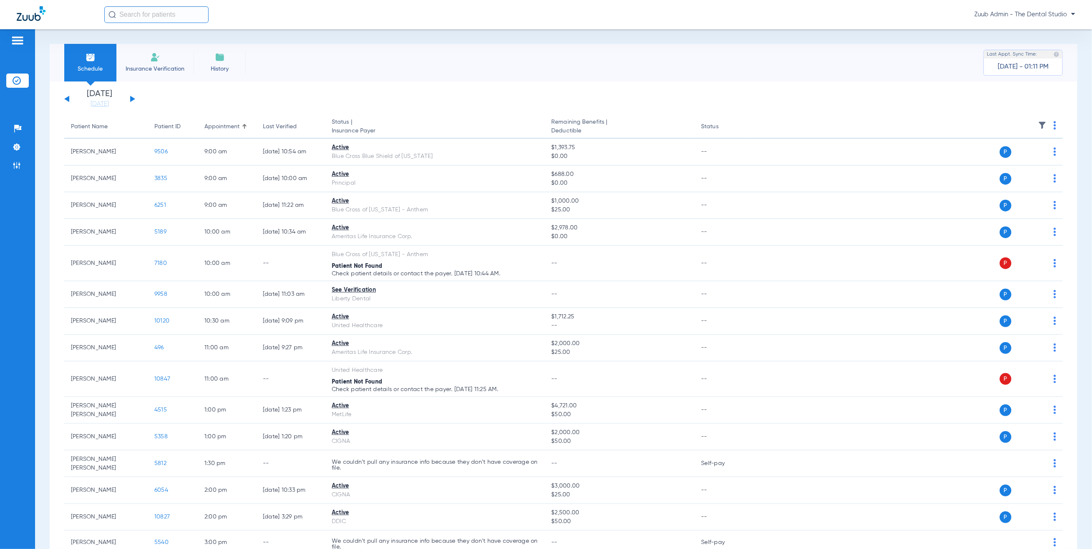
drag, startPoint x: 85, startPoint y: 100, endPoint x: 114, endPoint y: 127, distance: 40.2
click at [85, 100] on link "[DATE]" at bounding box center [100, 104] width 50 height 8
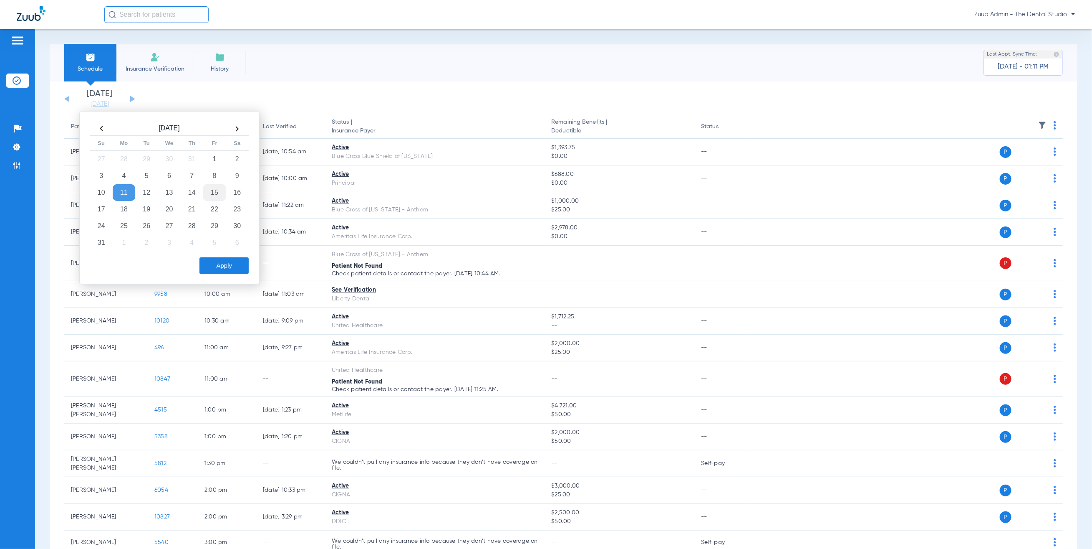
click at [210, 195] on td "15" at bounding box center [214, 192] width 23 height 17
click at [226, 267] on button "Apply" at bounding box center [224, 265] width 49 height 17
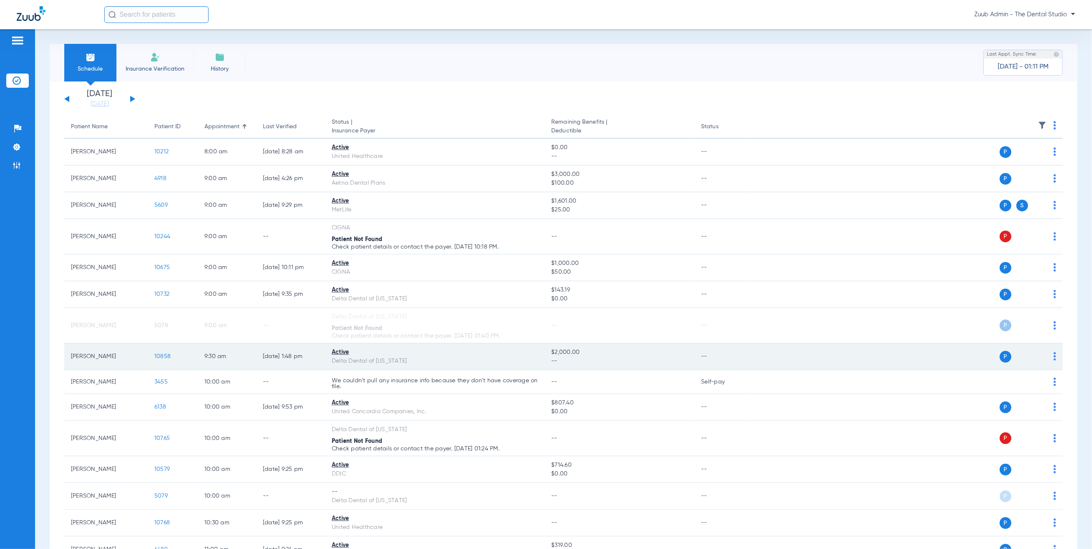
click at [169, 349] on td "10858" at bounding box center [173, 356] width 50 height 27
click at [167, 352] on td "10858" at bounding box center [173, 356] width 50 height 27
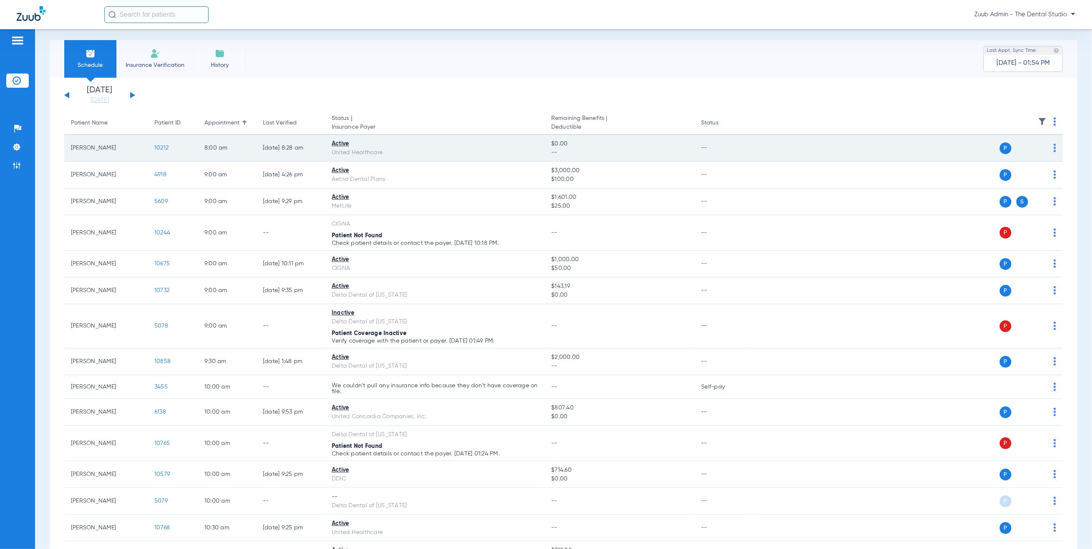
scroll to position [5, 0]
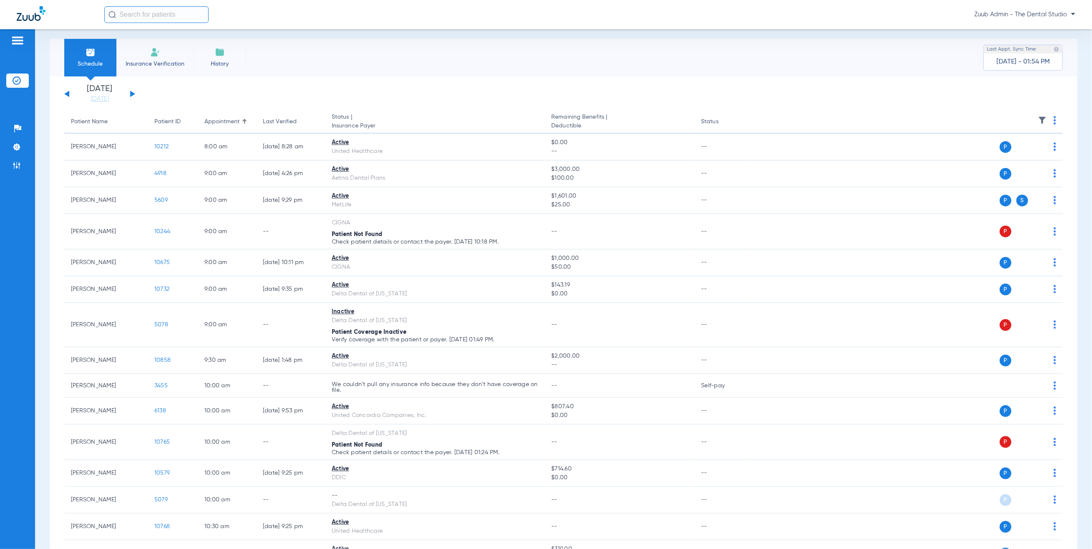
click at [132, 93] on button at bounding box center [132, 94] width 5 height 6
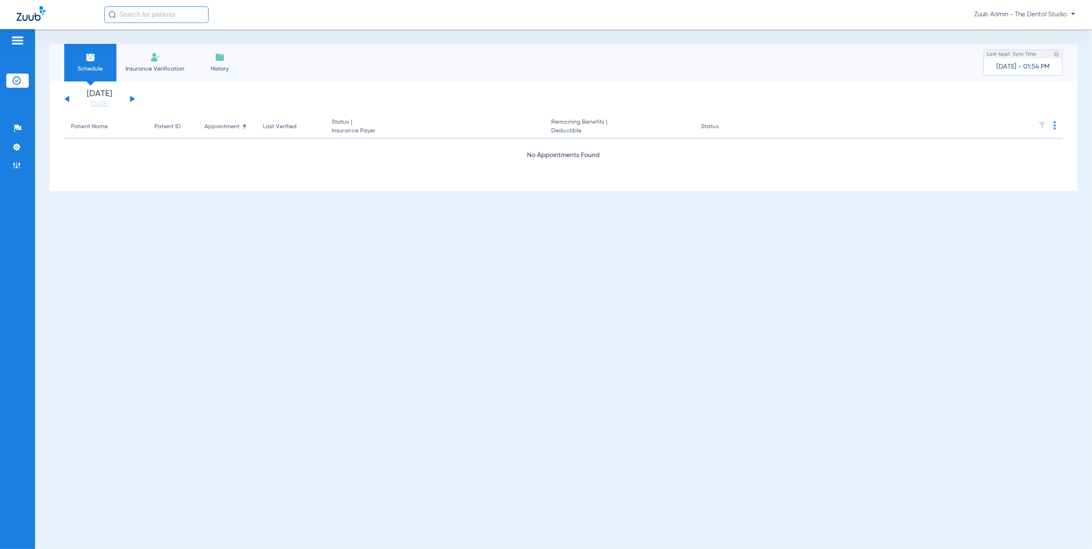
click at [66, 96] on div "Saturday 06-07-2025 Sunday 06-08-2025 Monday 06-09-2025 Tuesday 06-10-2025 Wedn…" at bounding box center [99, 99] width 71 height 18
click at [69, 97] on div "Saturday 06-07-2025 Sunday 06-08-2025 Monday 06-09-2025 Tuesday 06-10-2025 Wedn…" at bounding box center [99, 99] width 71 height 18
click at [68, 98] on button at bounding box center [66, 99] width 5 height 6
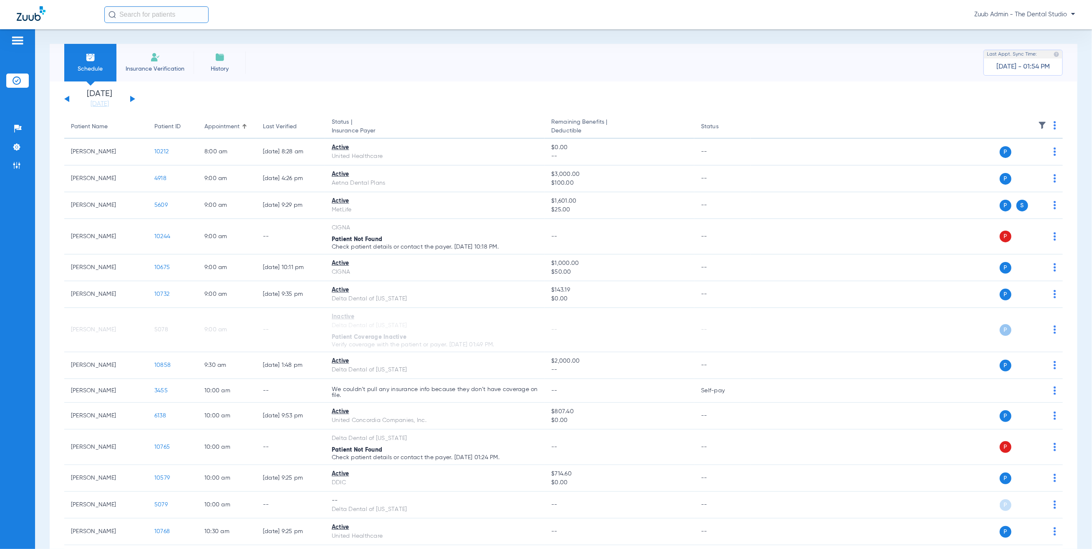
click at [1039, 125] on img at bounding box center [1043, 125] width 8 height 8
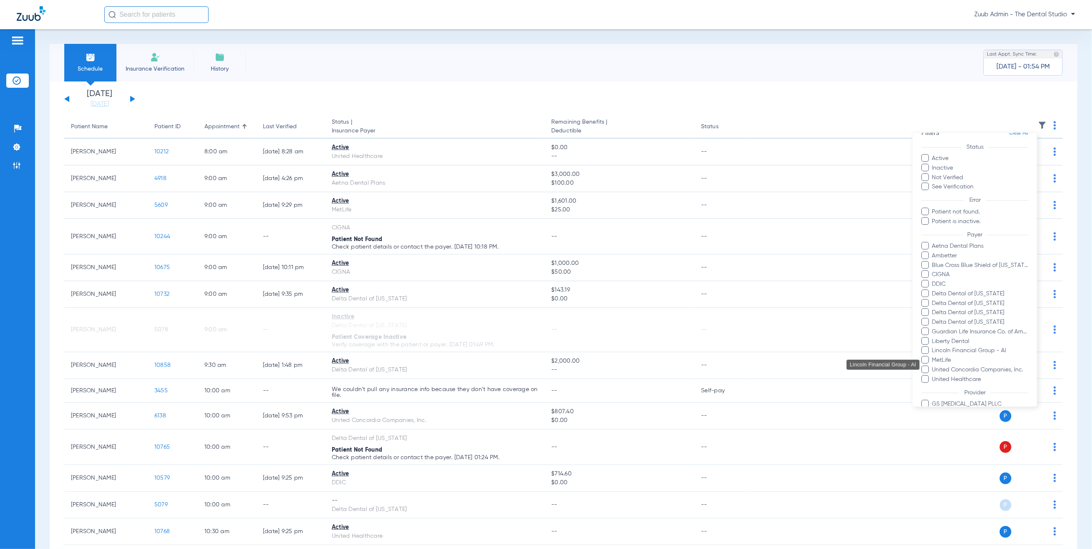
scroll to position [26, 0]
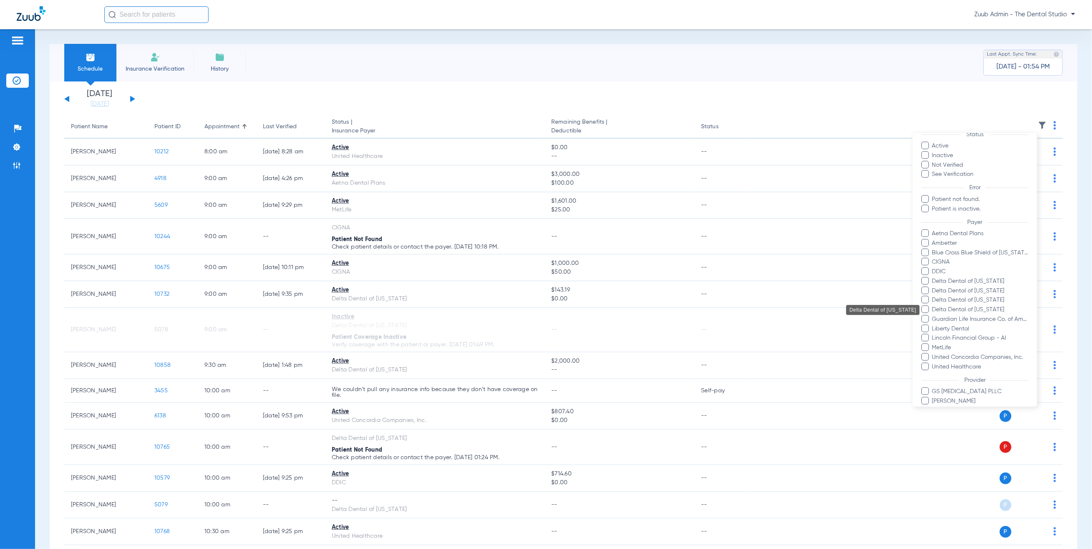
click at [971, 310] on span "Delta Dental of Washington" at bounding box center [980, 309] width 97 height 9
click at [933, 315] on input "Delta Dental of Washington" at bounding box center [933, 315] width 0 height 0
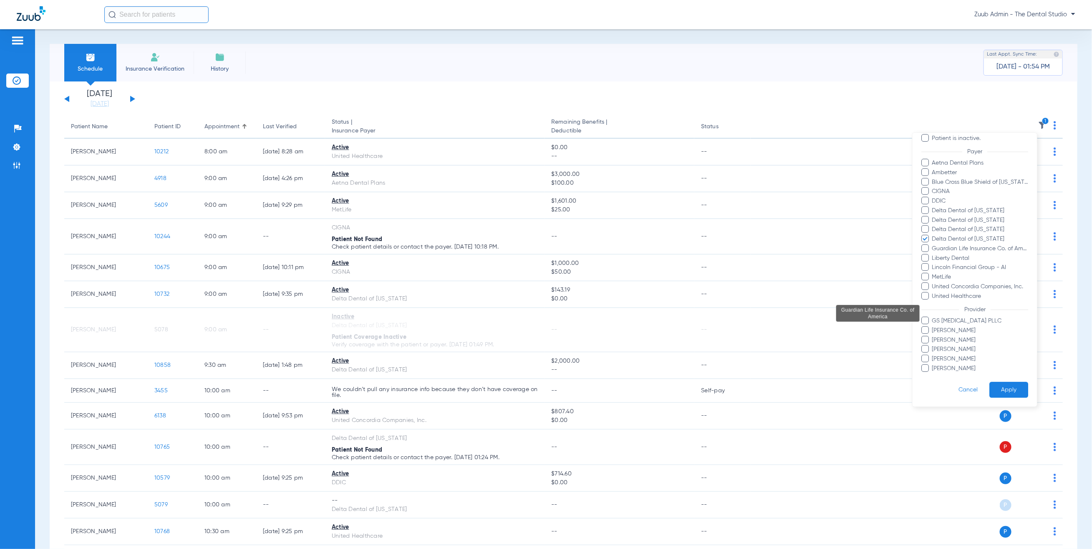
scroll to position [106, 0]
click at [996, 382] on button "Apply" at bounding box center [1009, 390] width 39 height 16
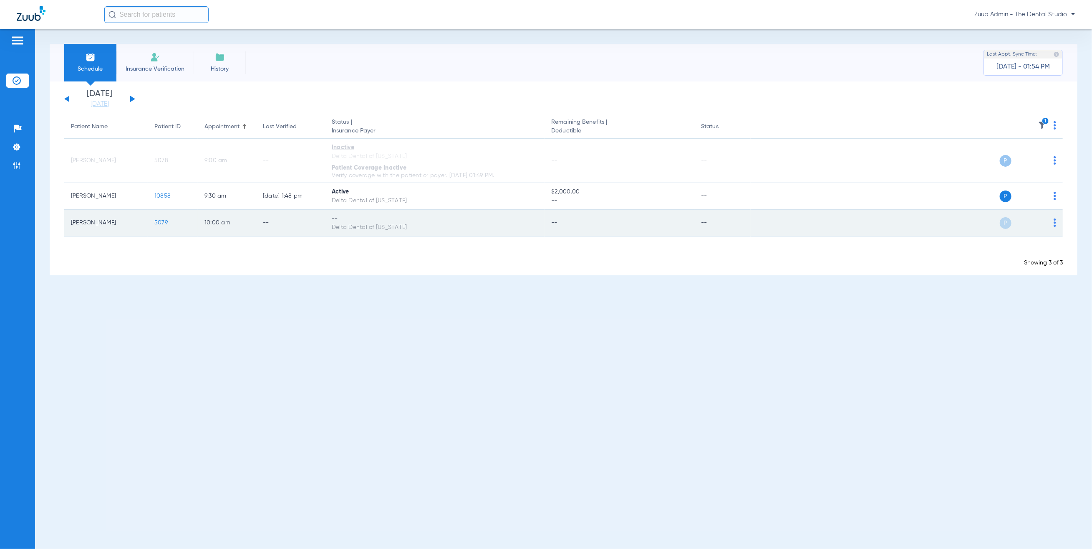
click at [1054, 220] on img at bounding box center [1055, 222] width 3 height 8
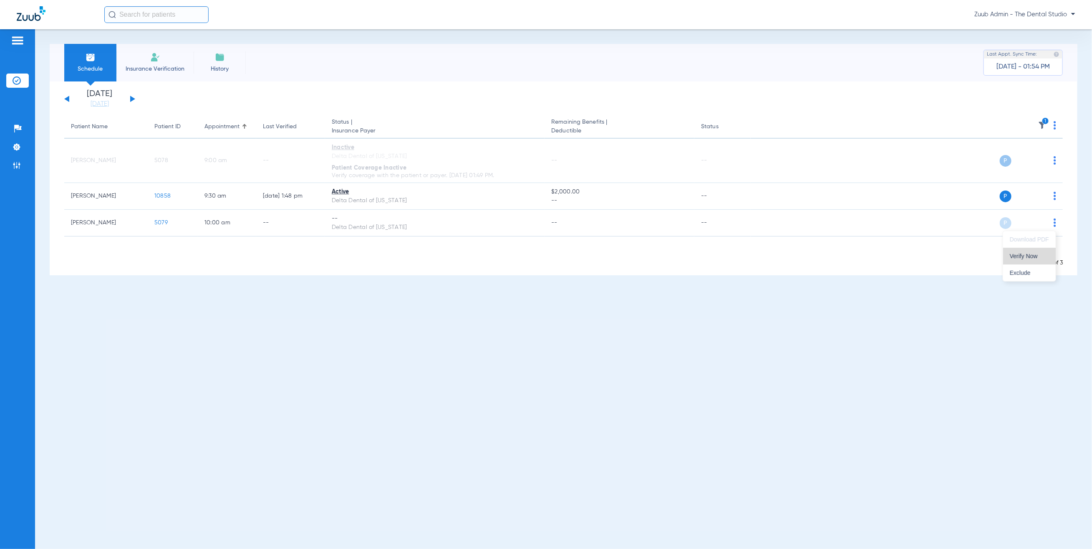
click at [1037, 256] on span "Verify Now" at bounding box center [1029, 256] width 39 height 6
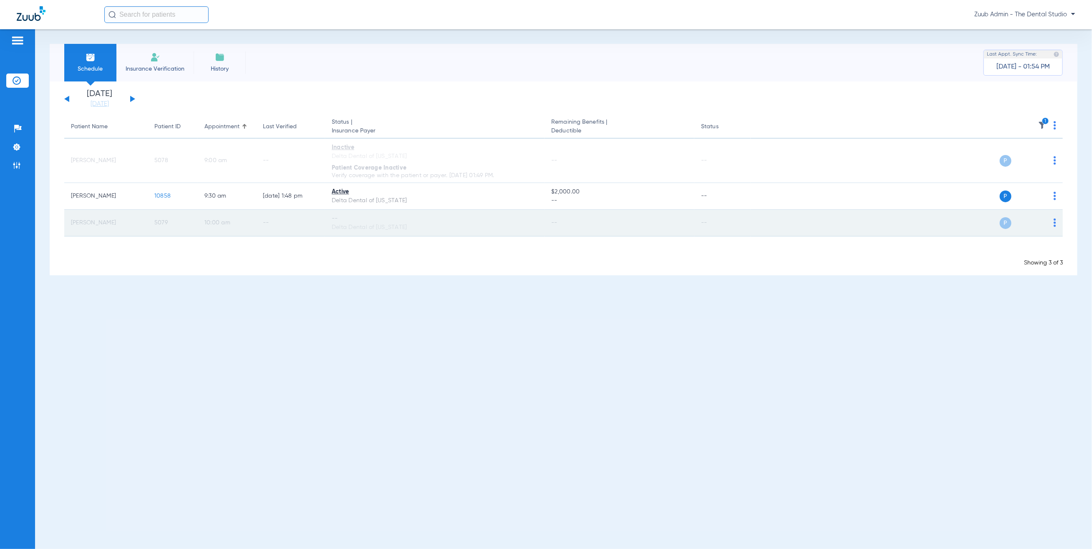
click at [164, 220] on span "5079" at bounding box center [160, 223] width 13 height 6
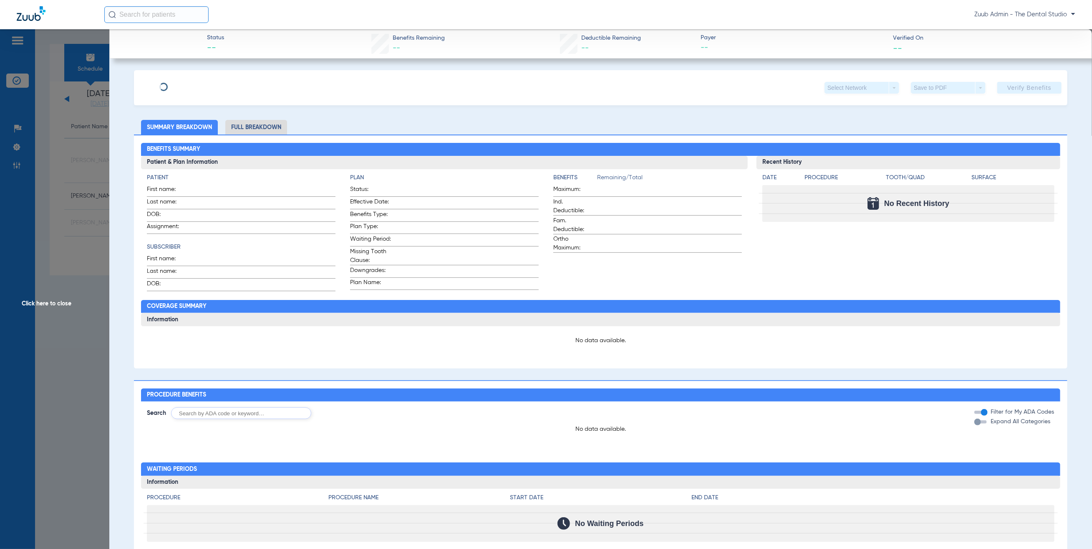
type input "Jorge"
type input "Gil"
type input "08/17/1979"
type input "964092120"
type input "0901314000"
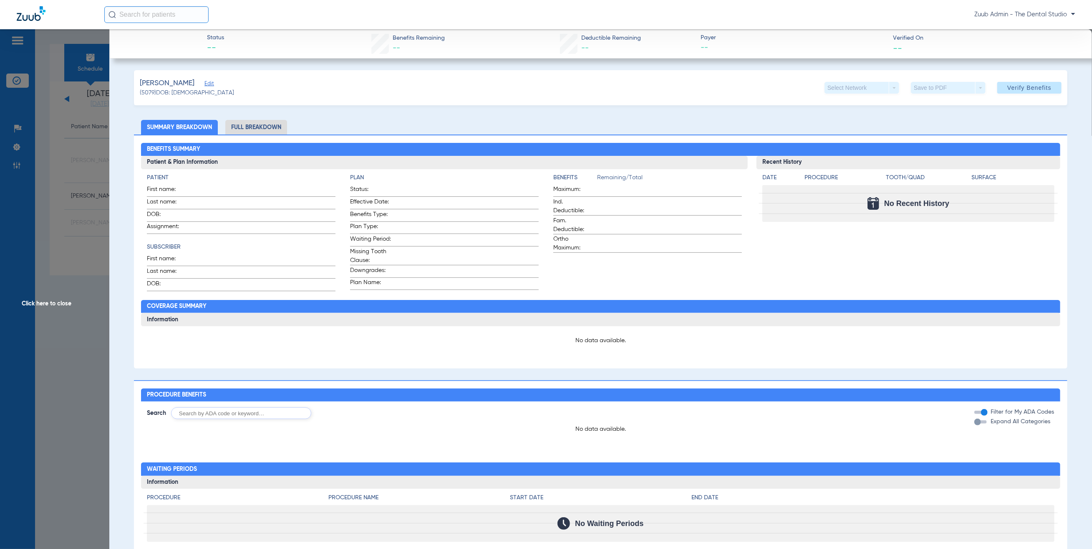
click at [205, 82] on span "Edit" at bounding box center [209, 85] width 8 height 8
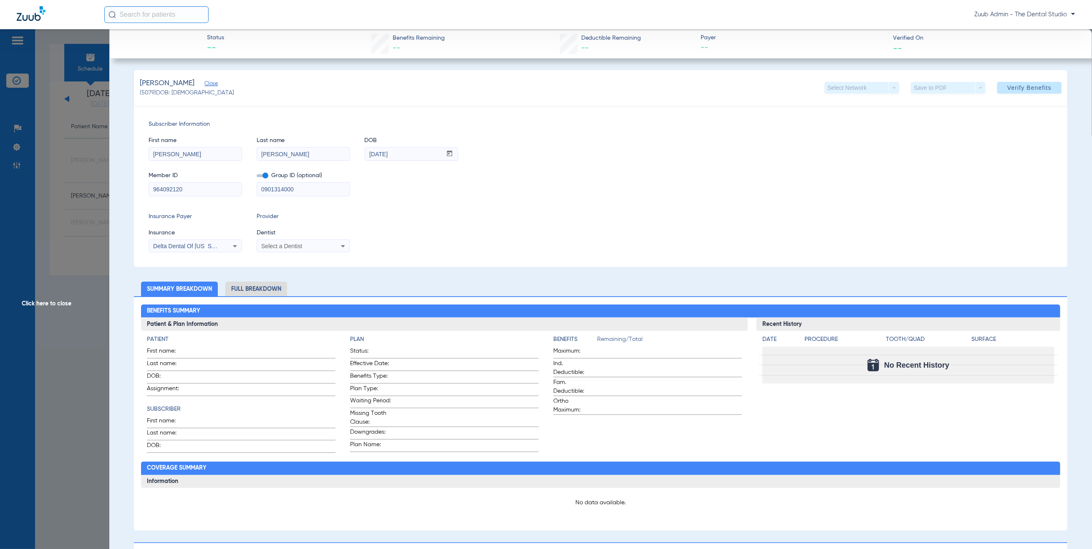
click at [332, 159] on input "Gil" at bounding box center [303, 153] width 93 height 13
type input "Gil Gamboa"
click at [306, 245] on div "Select a Dentist" at bounding box center [294, 246] width 67 height 6
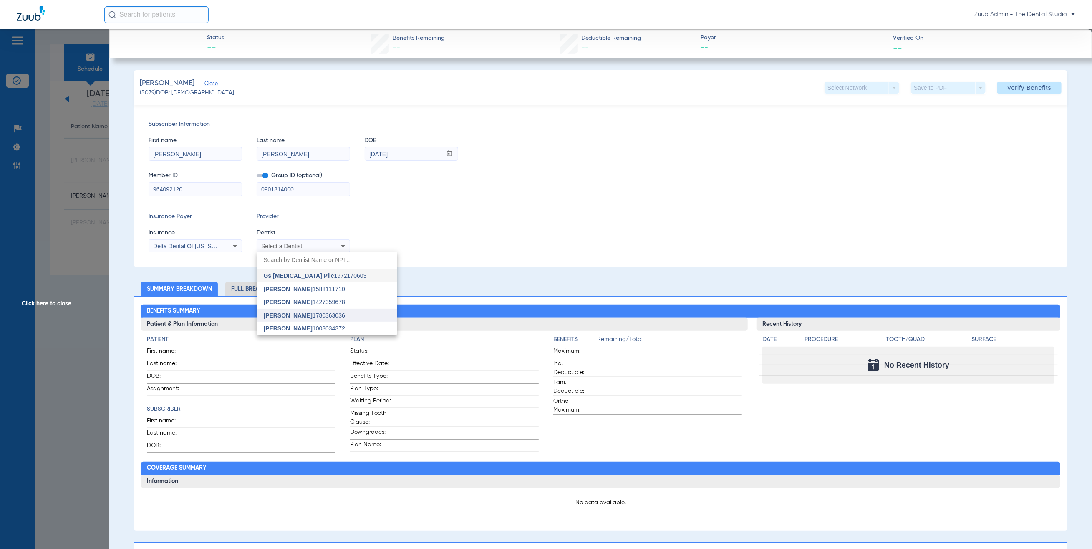
click at [319, 311] on mat-option "Yahiled Garza 1780363036" at bounding box center [327, 314] width 140 height 13
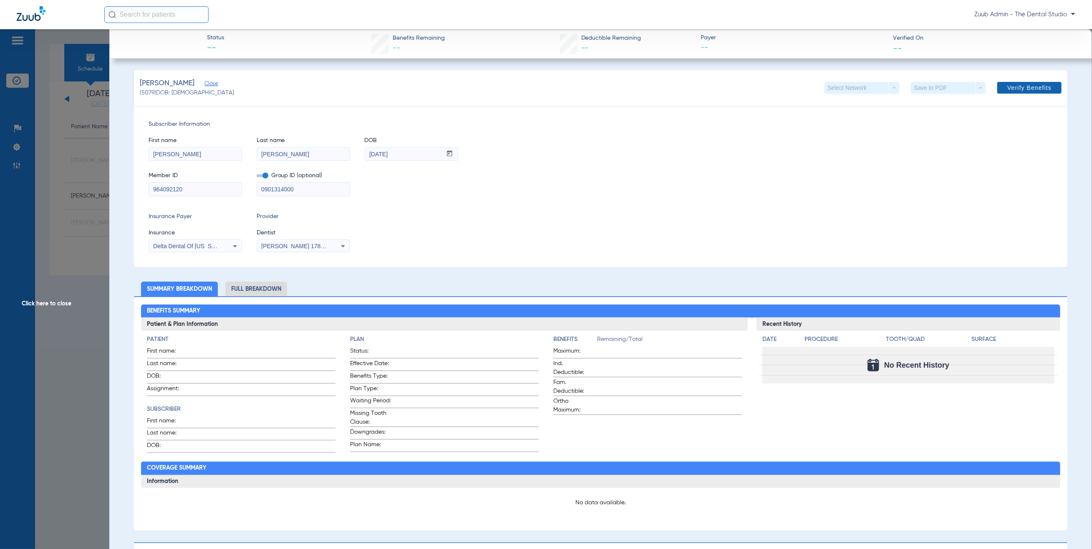
click at [1039, 87] on span "Verify Benefits" at bounding box center [1030, 87] width 44 height 7
